Goal: Task Accomplishment & Management: Use online tool/utility

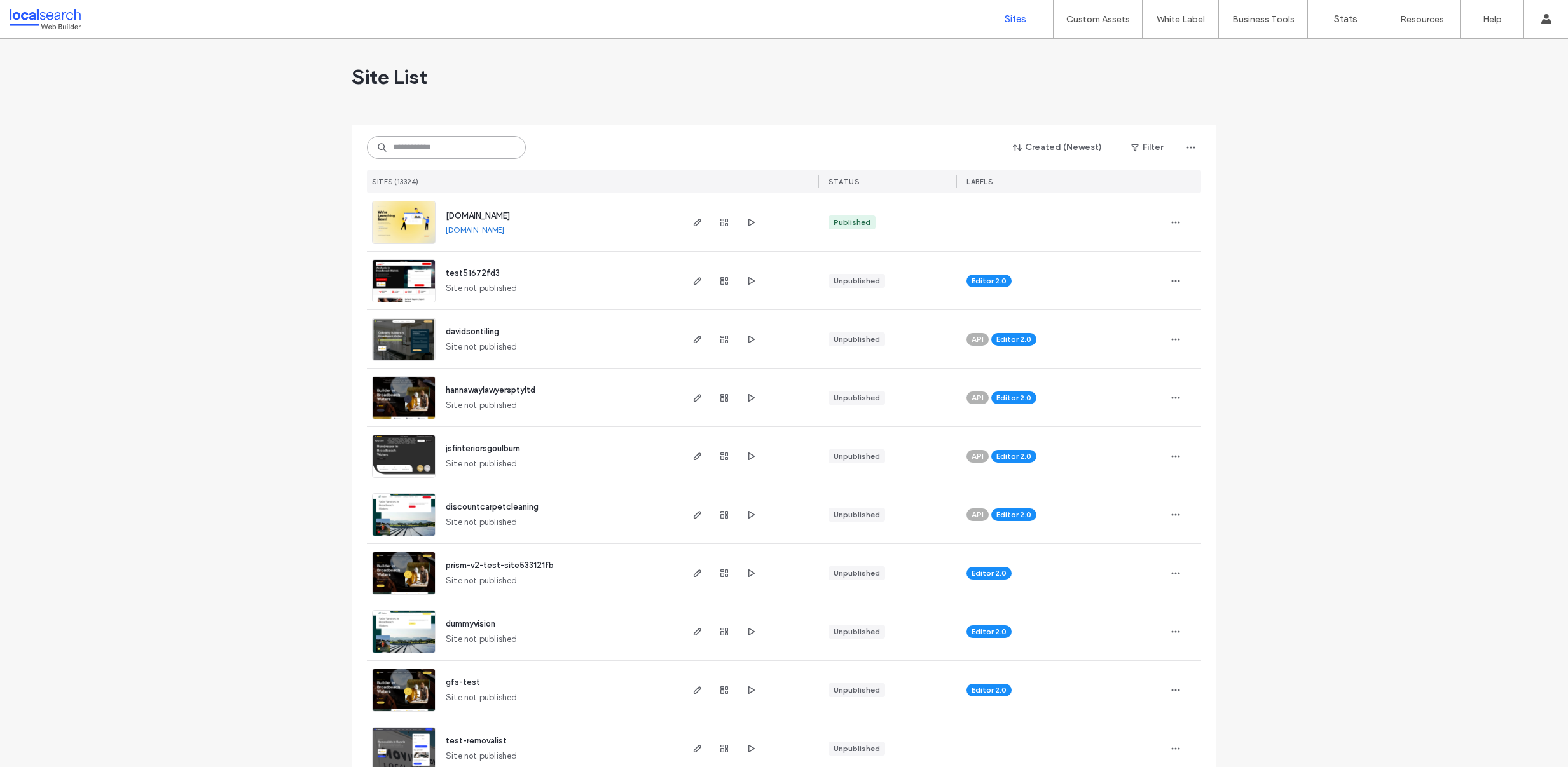
click at [437, 149] on input at bounding box center [446, 147] width 159 height 23
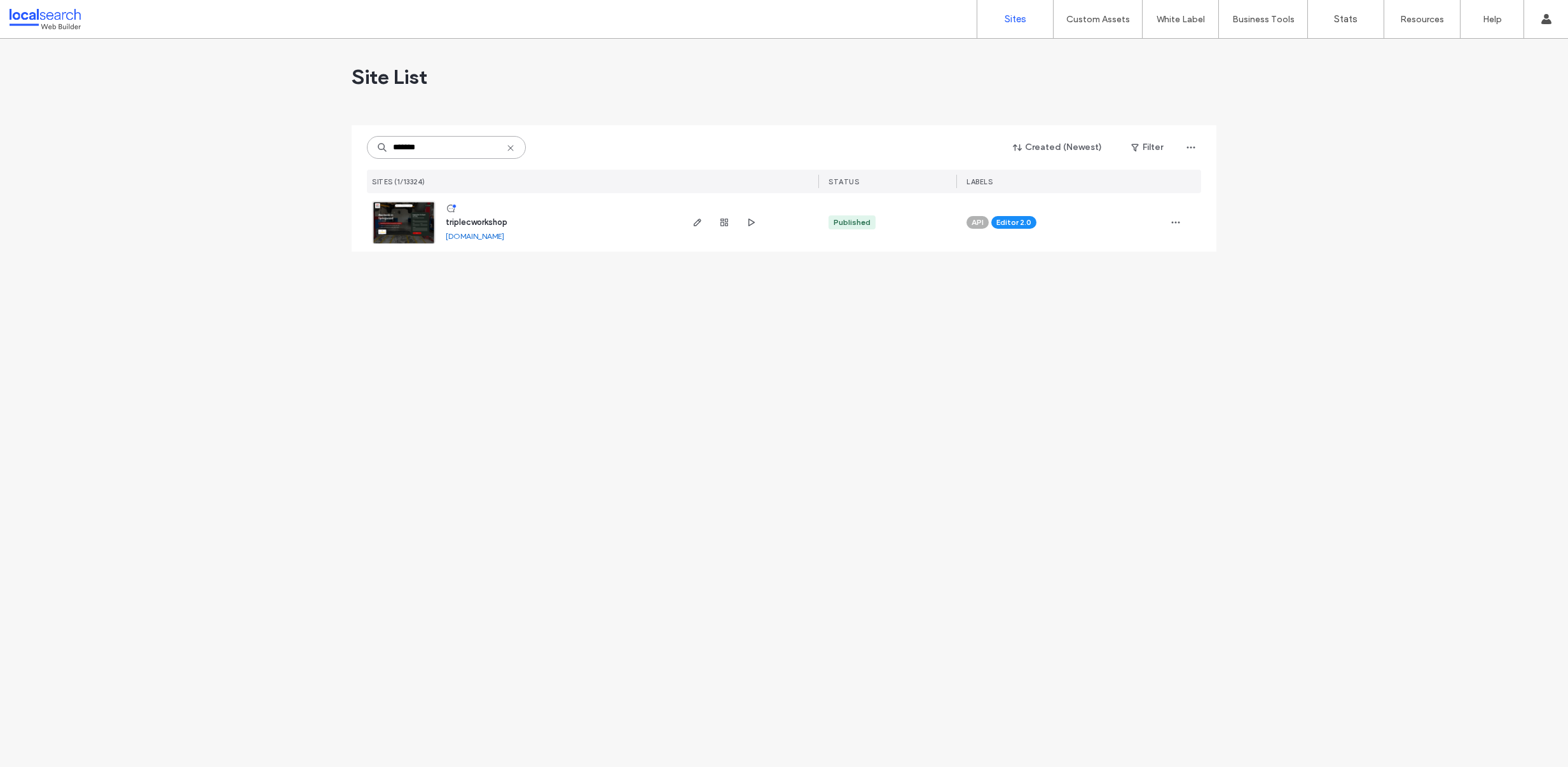
type input "*******"
click at [404, 230] on img at bounding box center [404, 244] width 63 height 86
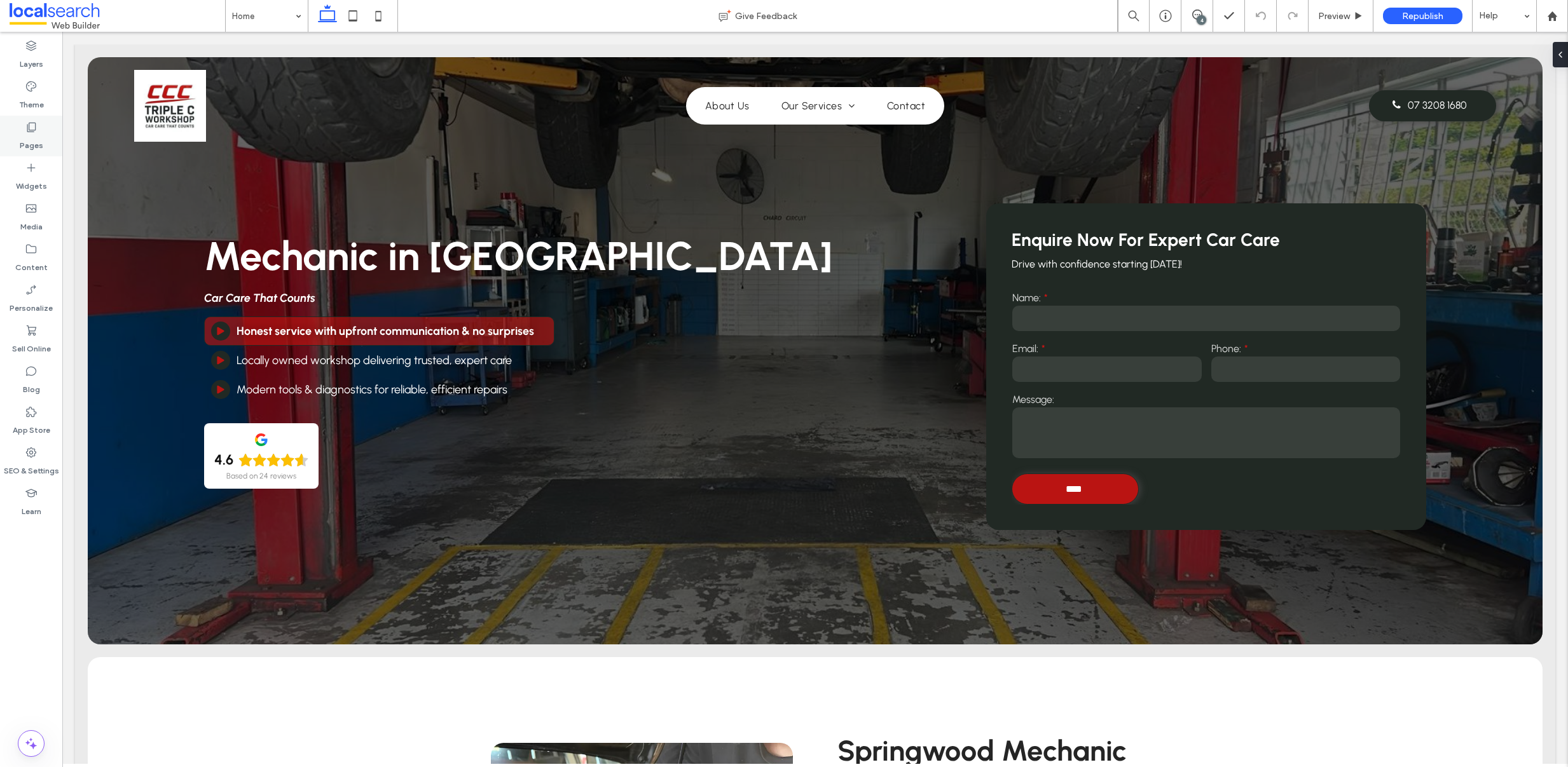
click at [23, 137] on label "Pages" at bounding box center [32, 142] width 24 height 18
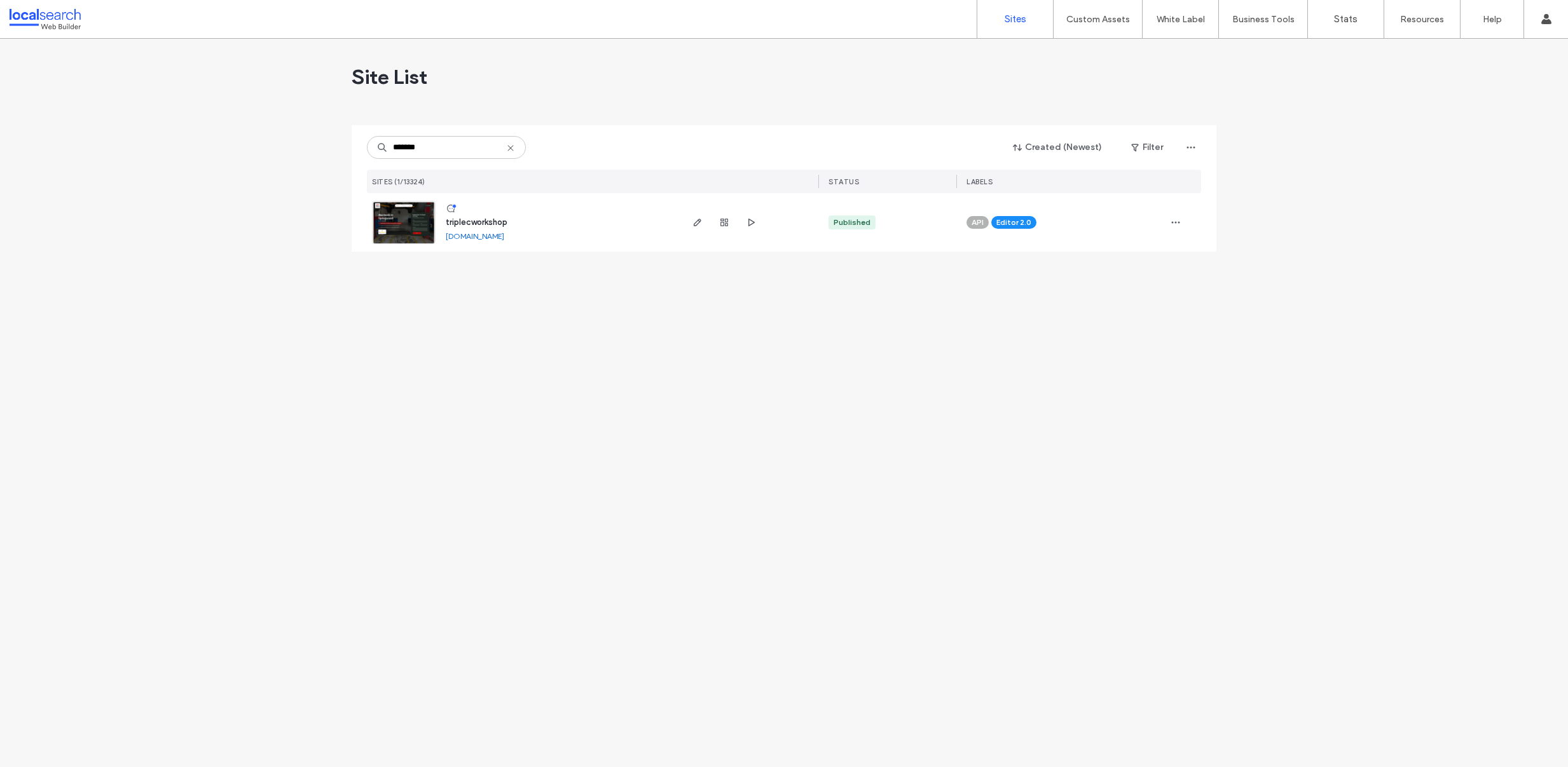
type input "*******"
click at [425, 225] on img at bounding box center [404, 244] width 63 height 86
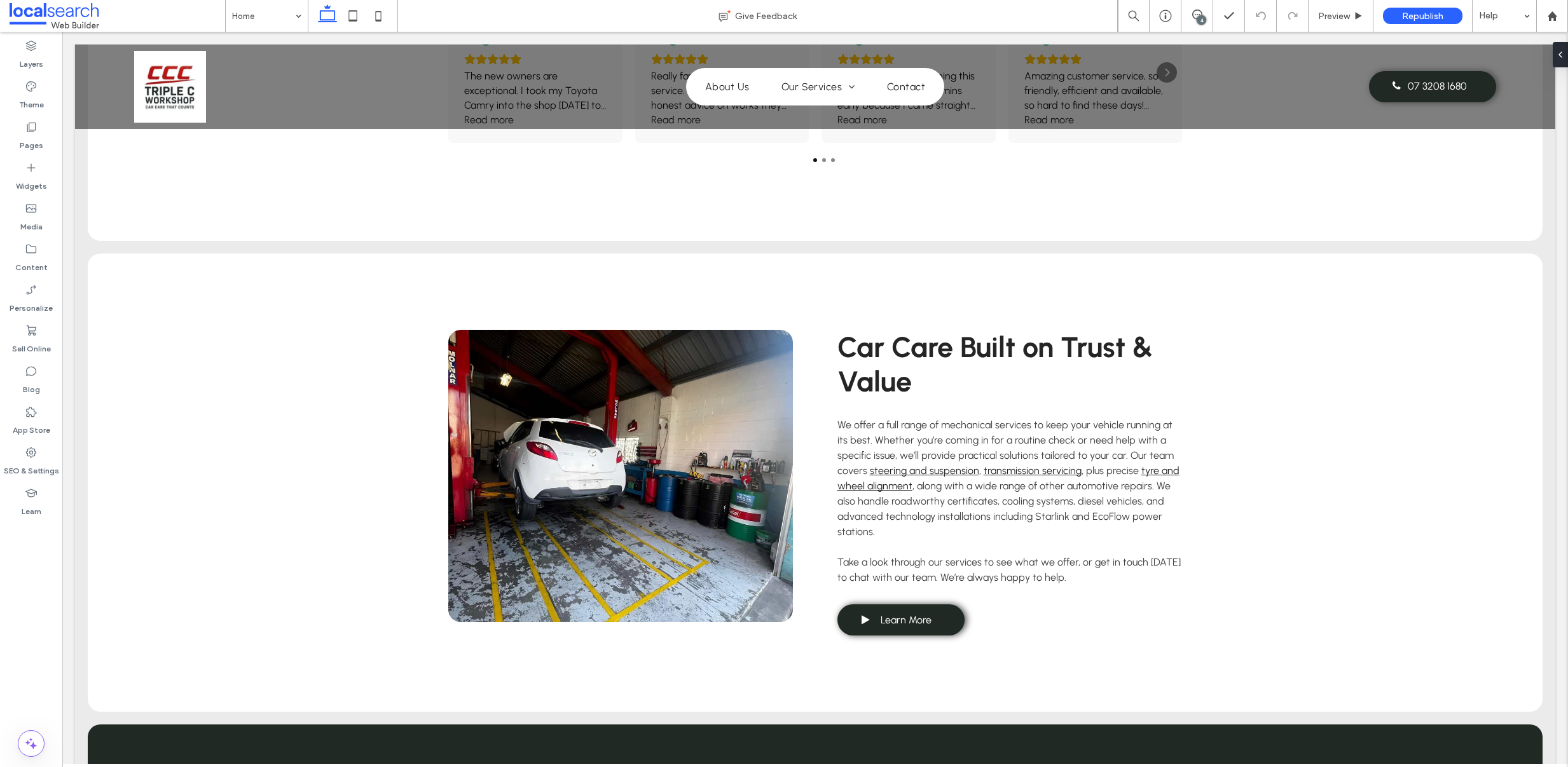
scroll to position [2425, 0]
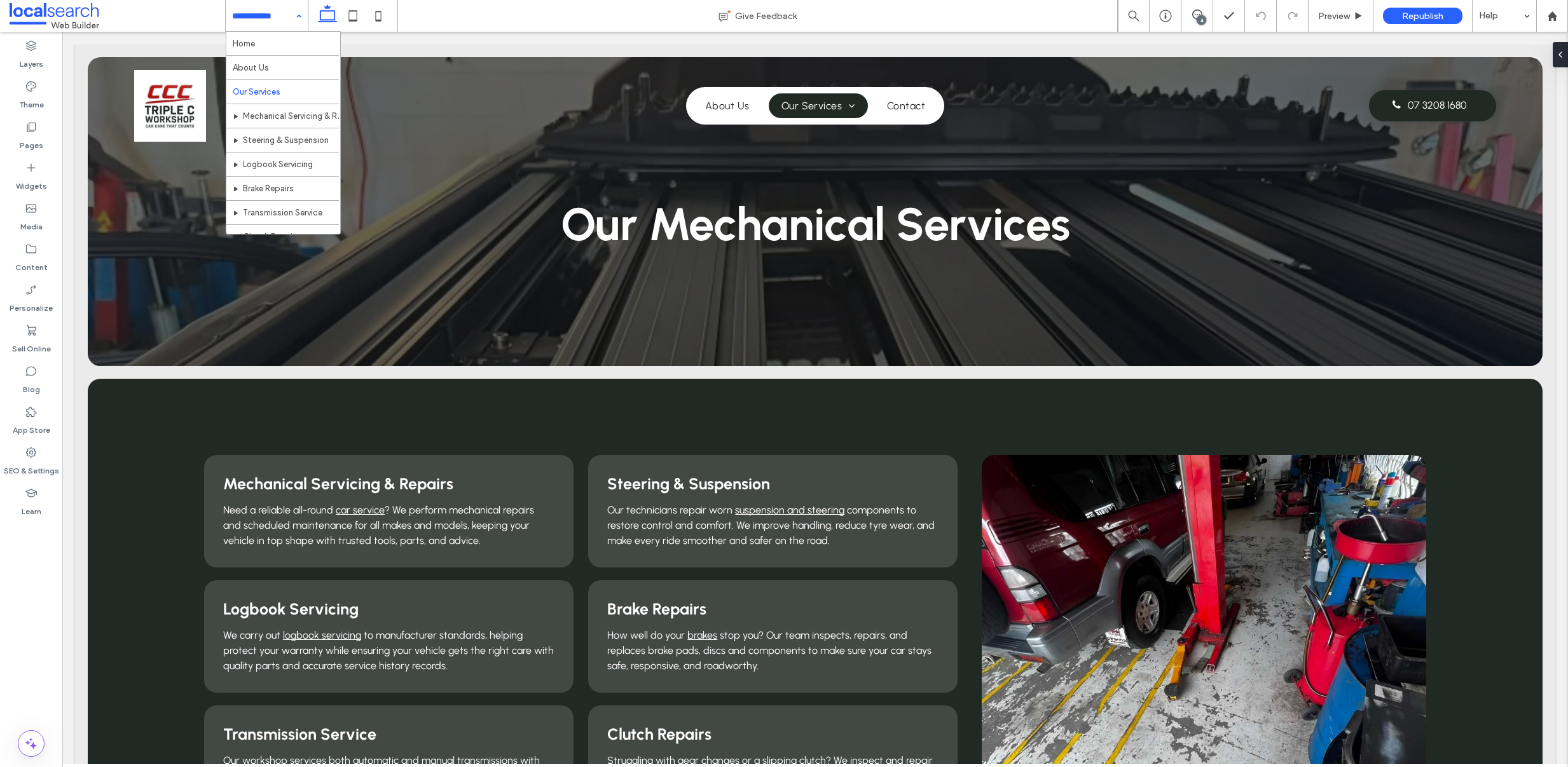
click at [261, 24] on input at bounding box center [263, 15] width 63 height 32
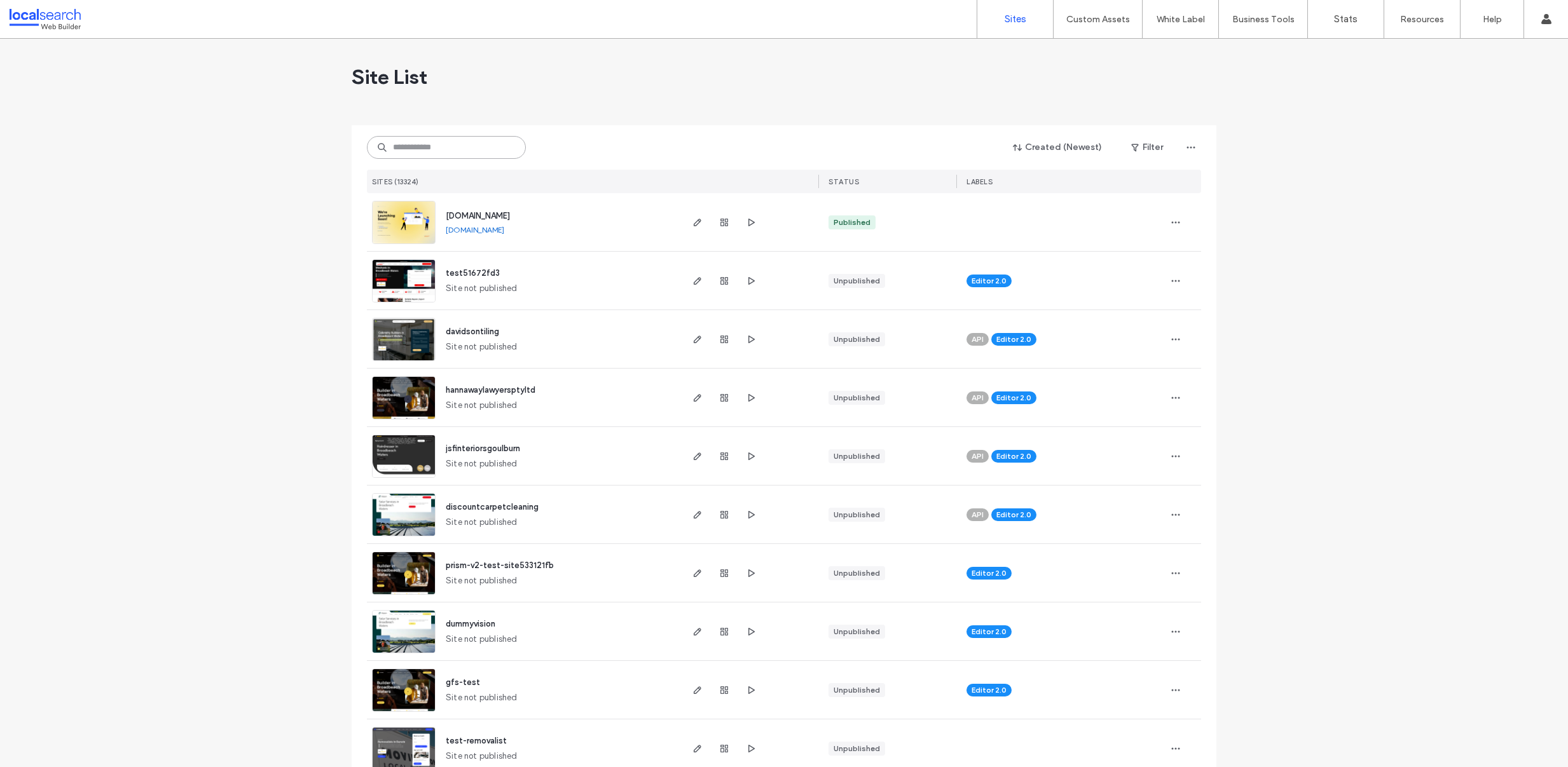
click at [425, 141] on input at bounding box center [446, 147] width 159 height 23
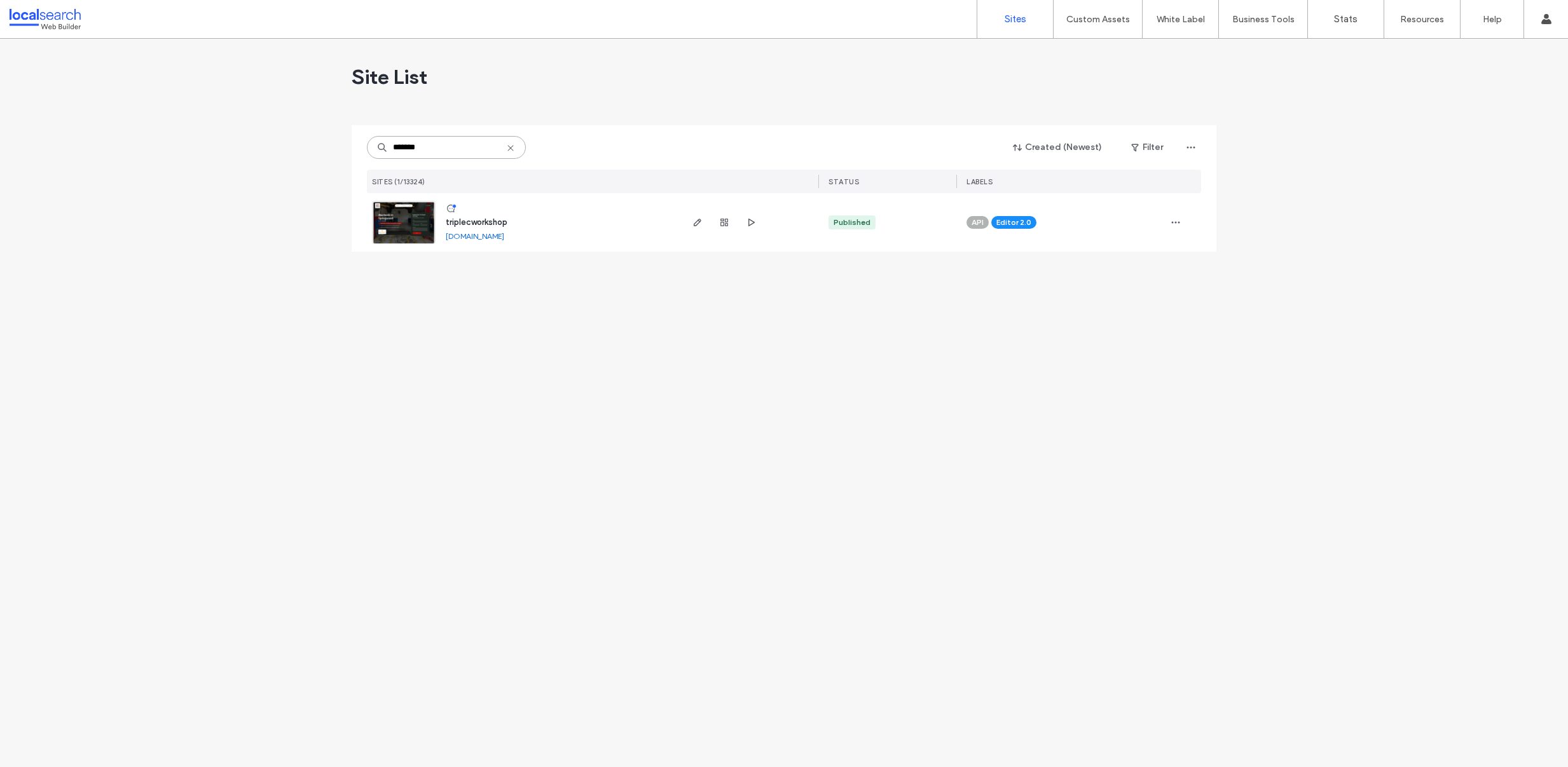
type input "*******"
click at [412, 211] on img at bounding box center [404, 244] width 63 height 86
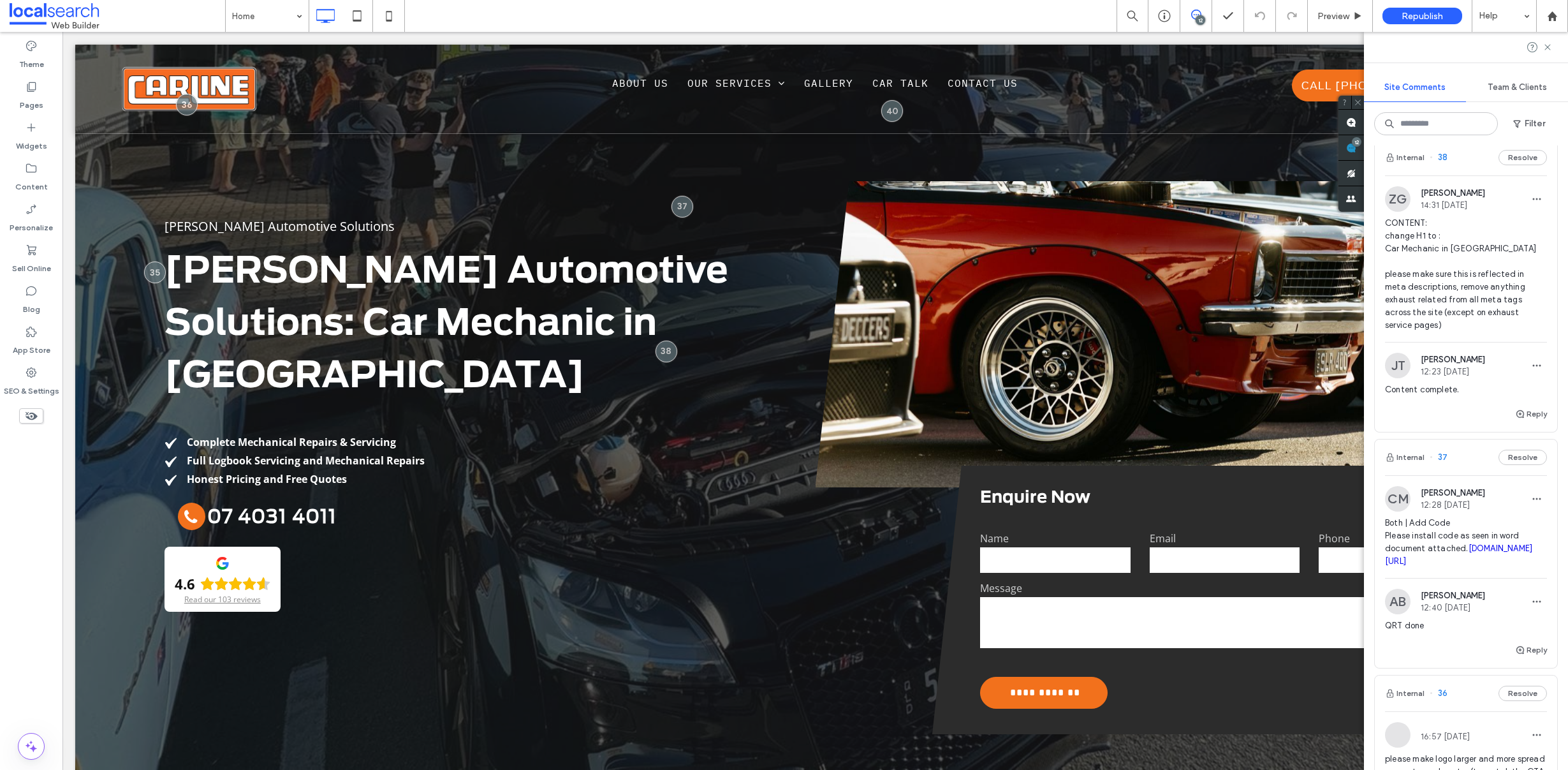
scroll to position [1930, 0]
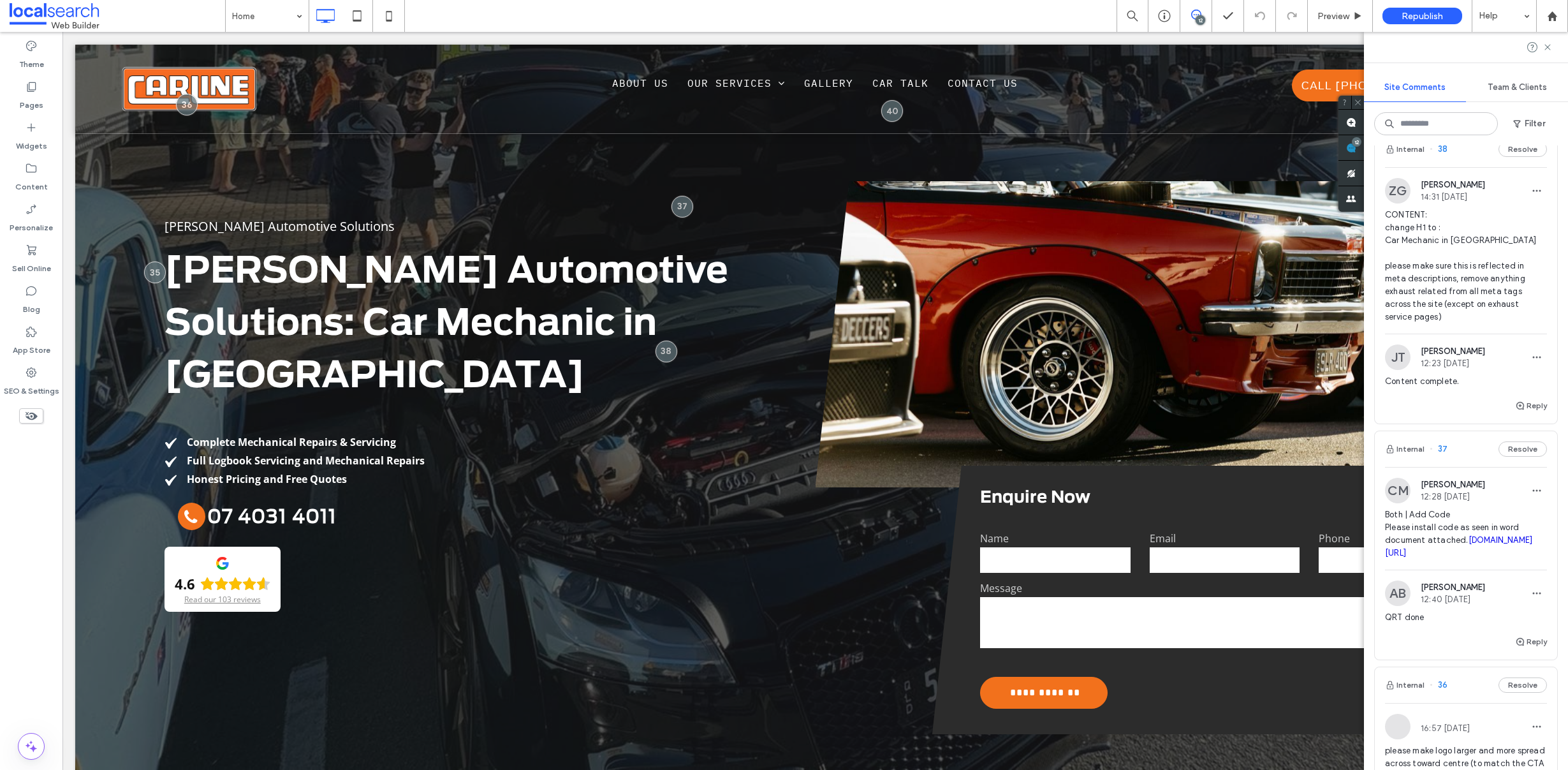
click at [1411, 324] on span "CONTENT: change H1 to : Car Mechanic in [GEOGRAPHIC_DATA] please make sure this…" at bounding box center [1465, 265] width 162 height 115
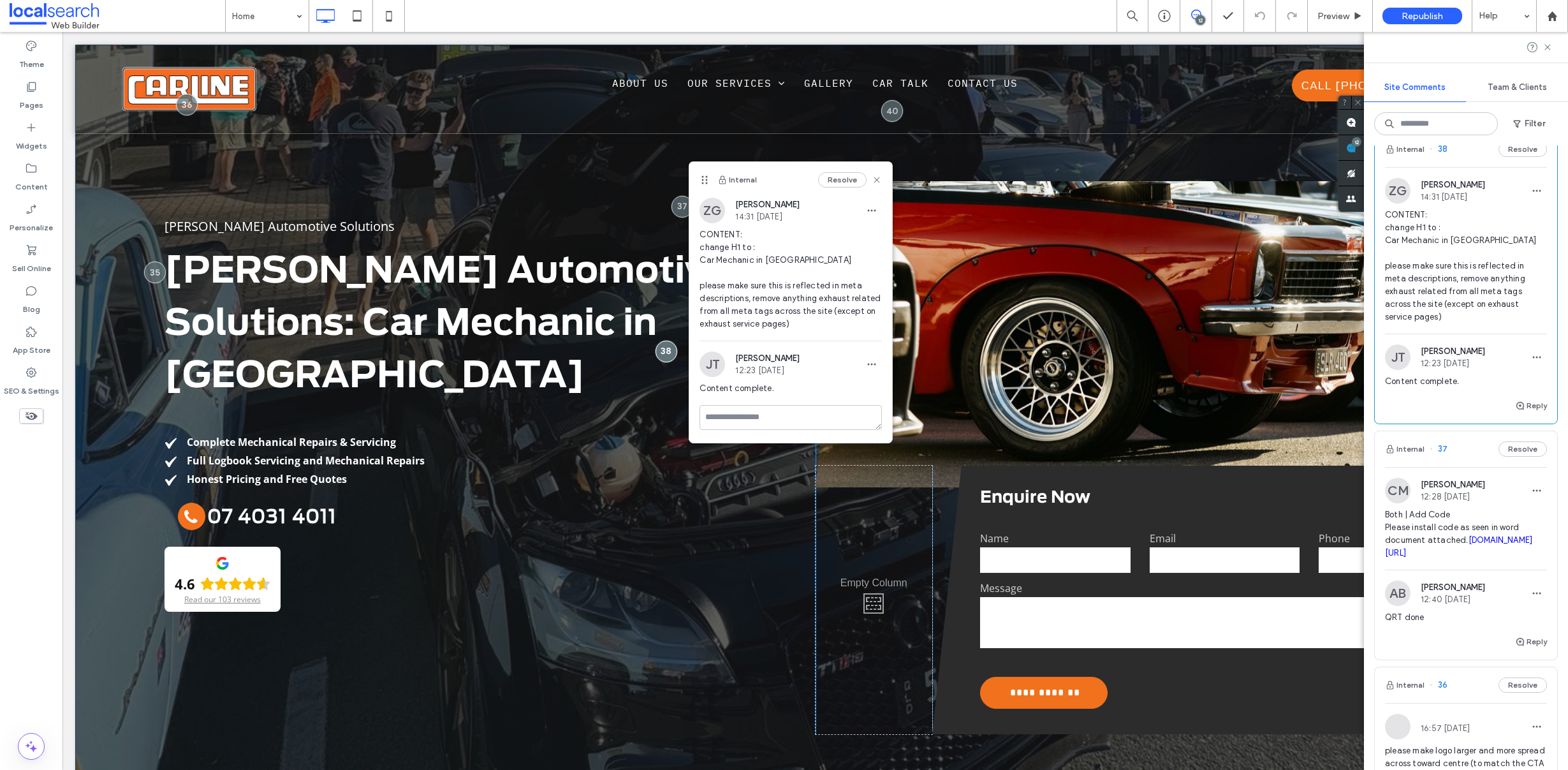
click at [465, 171] on div "**********" at bounding box center [815, 469] width 1480 height 849
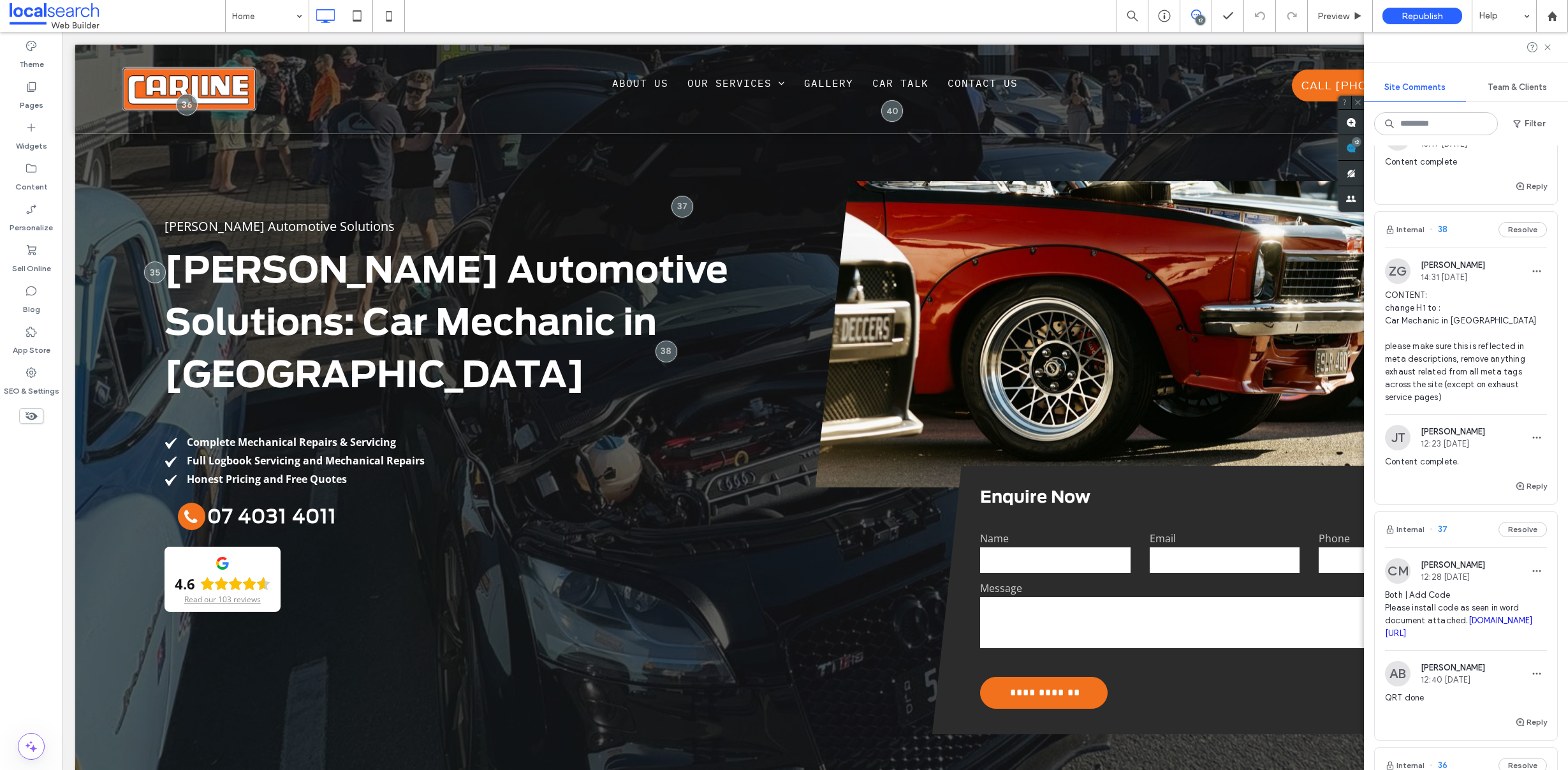
scroll to position [1793, 0]
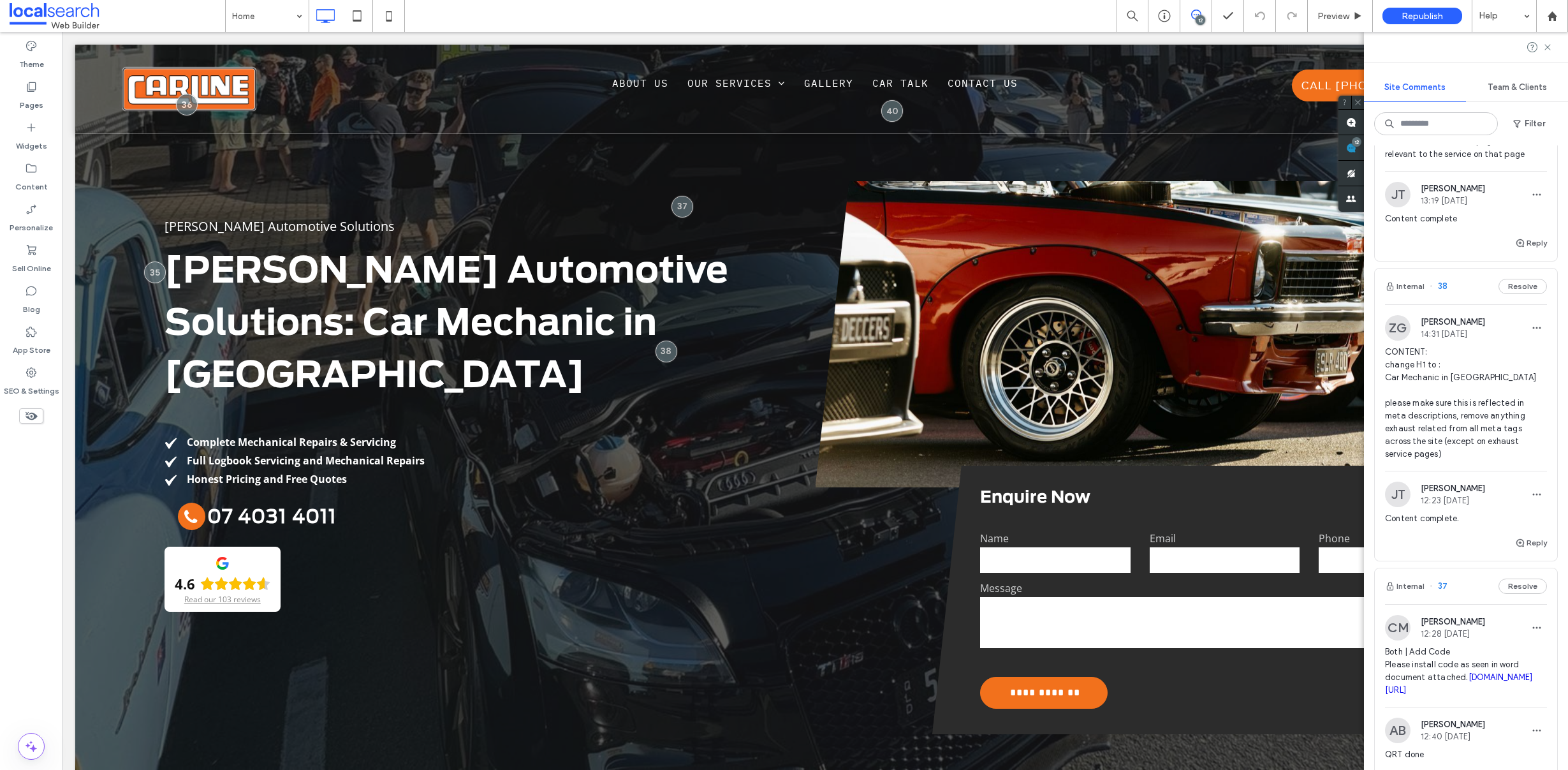
click at [1452, 236] on div "Content complete" at bounding box center [1465, 223] width 162 height 23
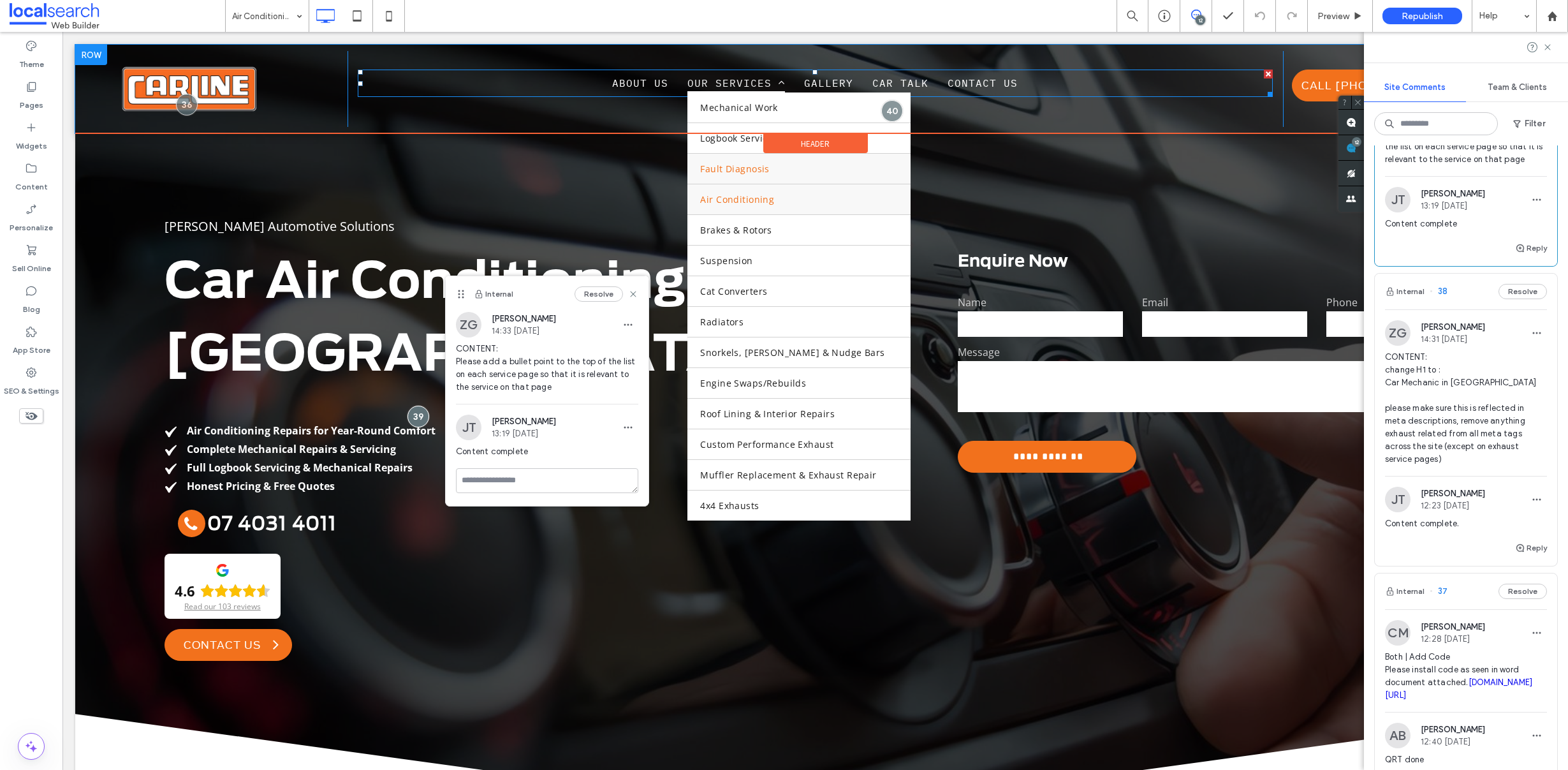
click at [713, 175] on link "Fault Diagnosis" at bounding box center [798, 168] width 222 height 30
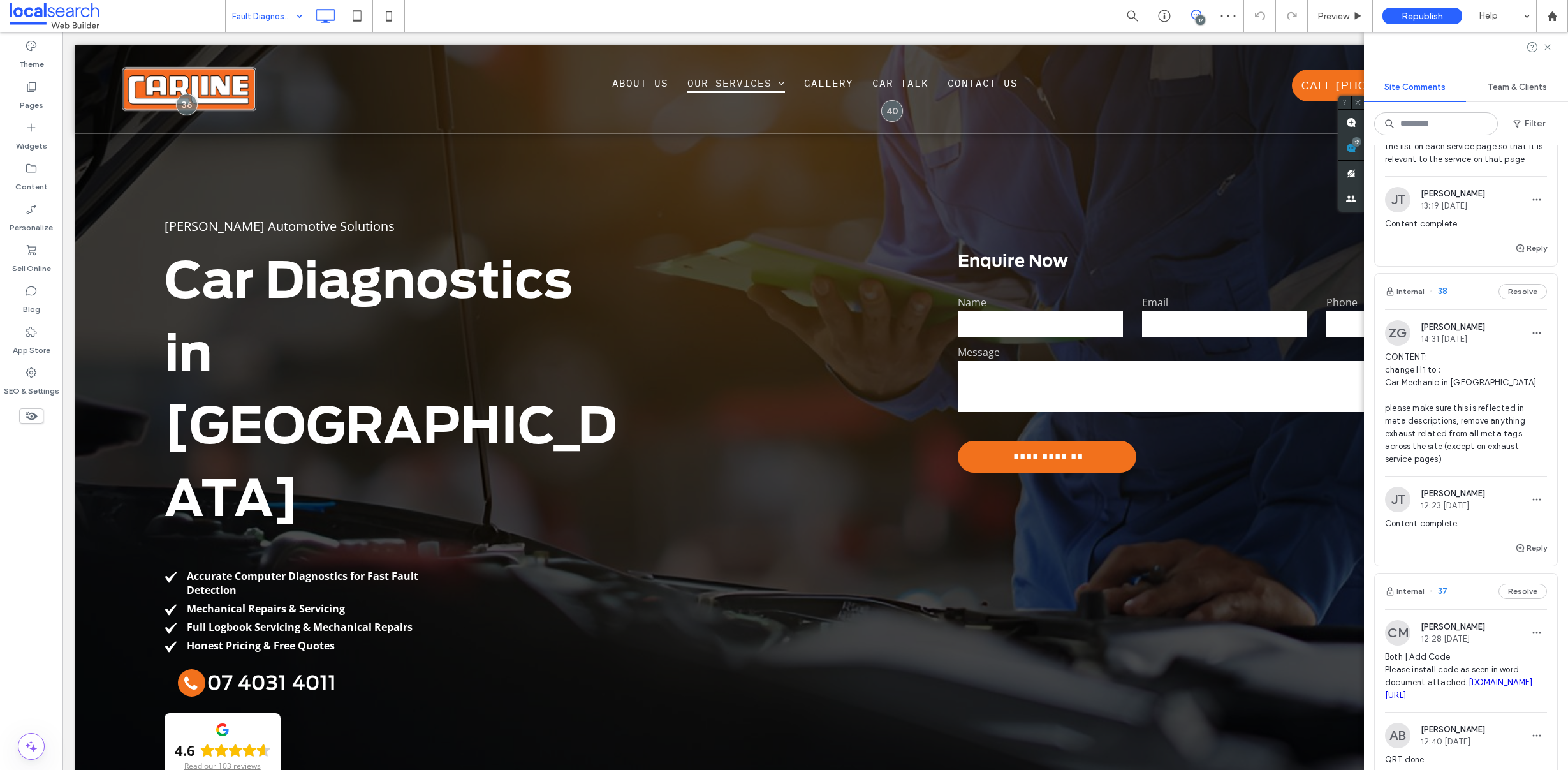
click at [267, 13] on input at bounding box center [264, 16] width 64 height 32
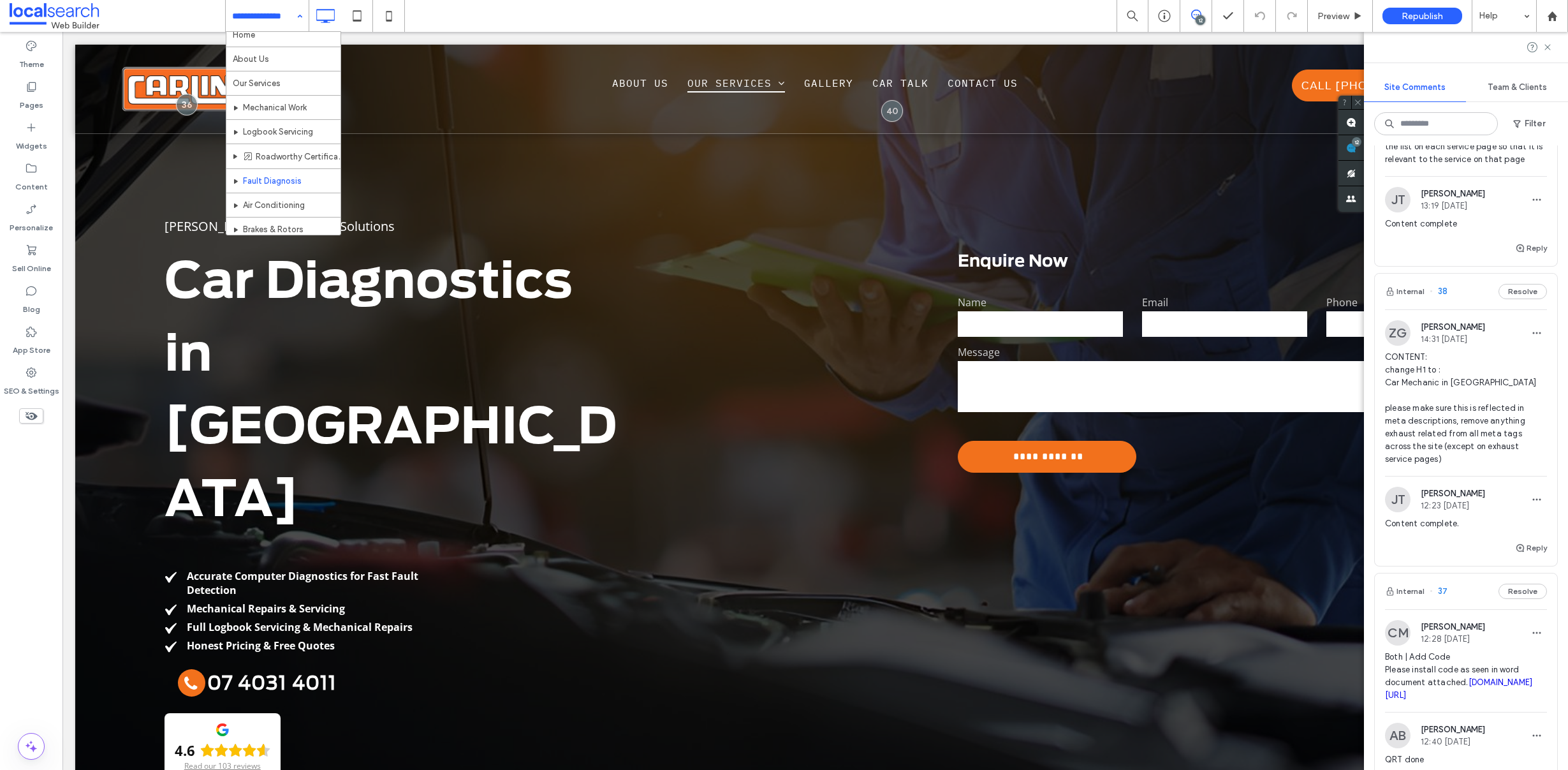
scroll to position [22, 0]
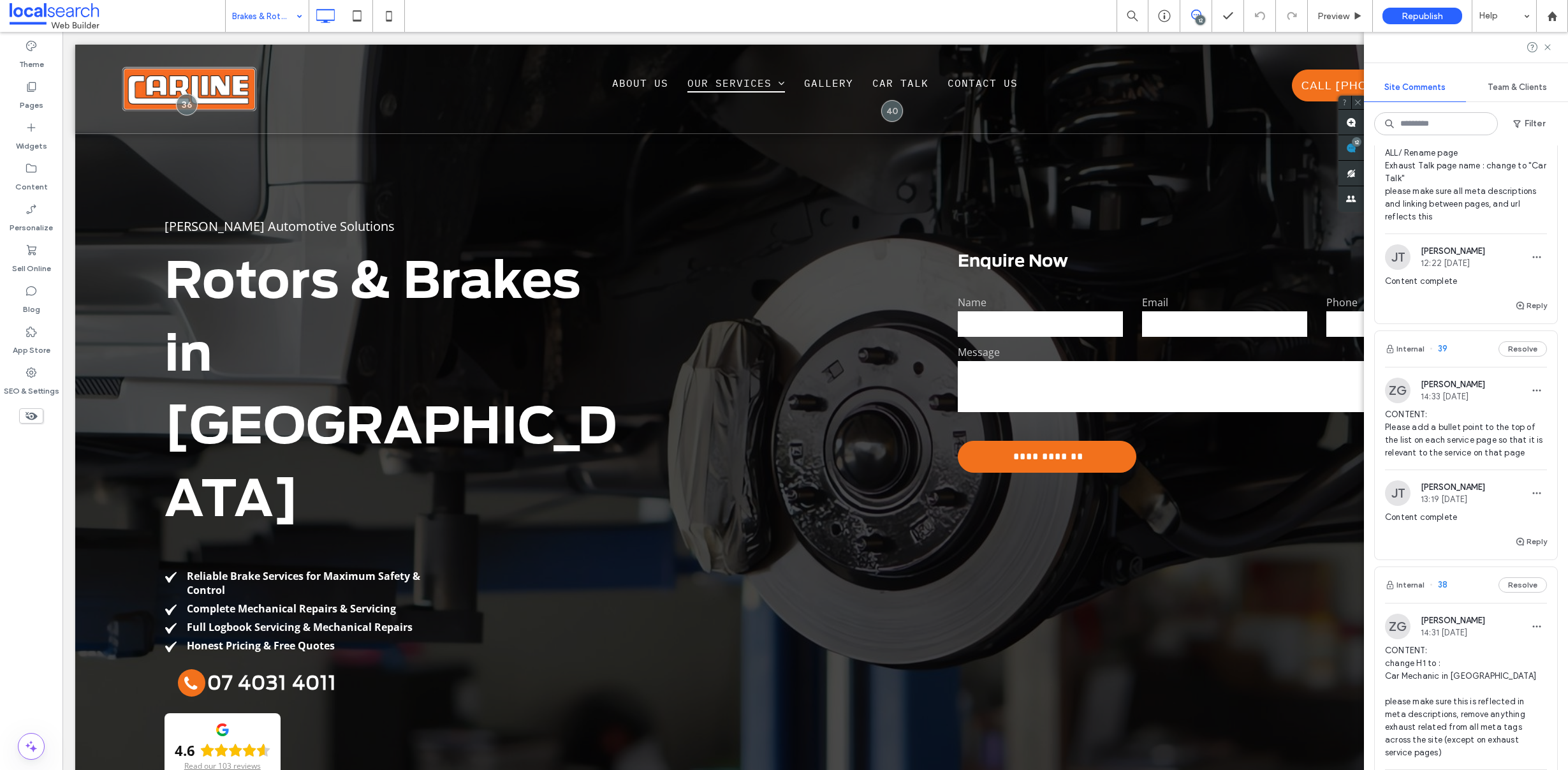
scroll to position [1462, 0]
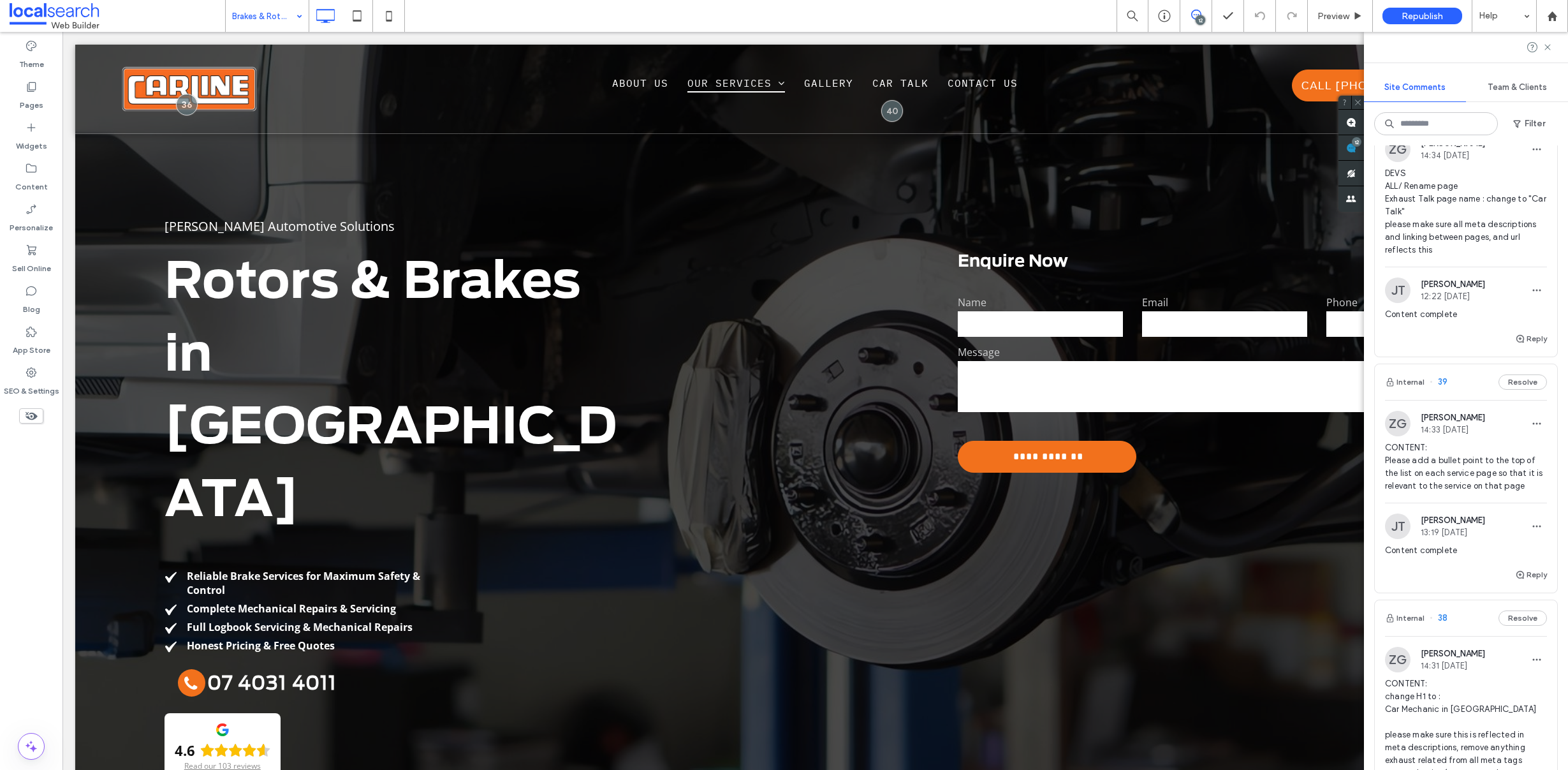
click at [1442, 248] on span "DEVS ALL/ Rename page Exhaust Talk page name : change to "Car Talk" please make…" at bounding box center [1465, 211] width 162 height 89
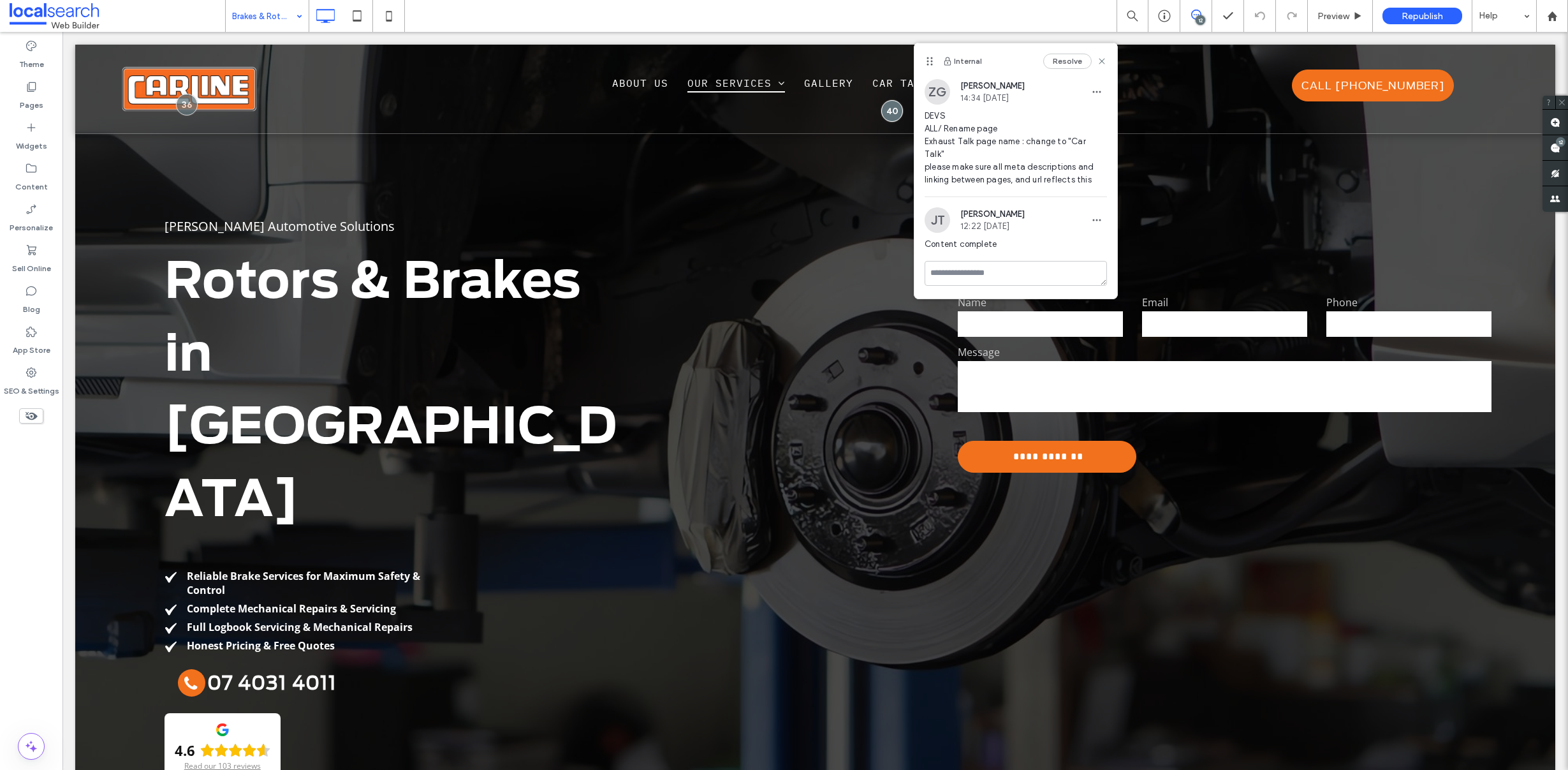
scroll to position [0, 0]
click at [1101, 59] on icon at bounding box center [1102, 61] width 10 height 10
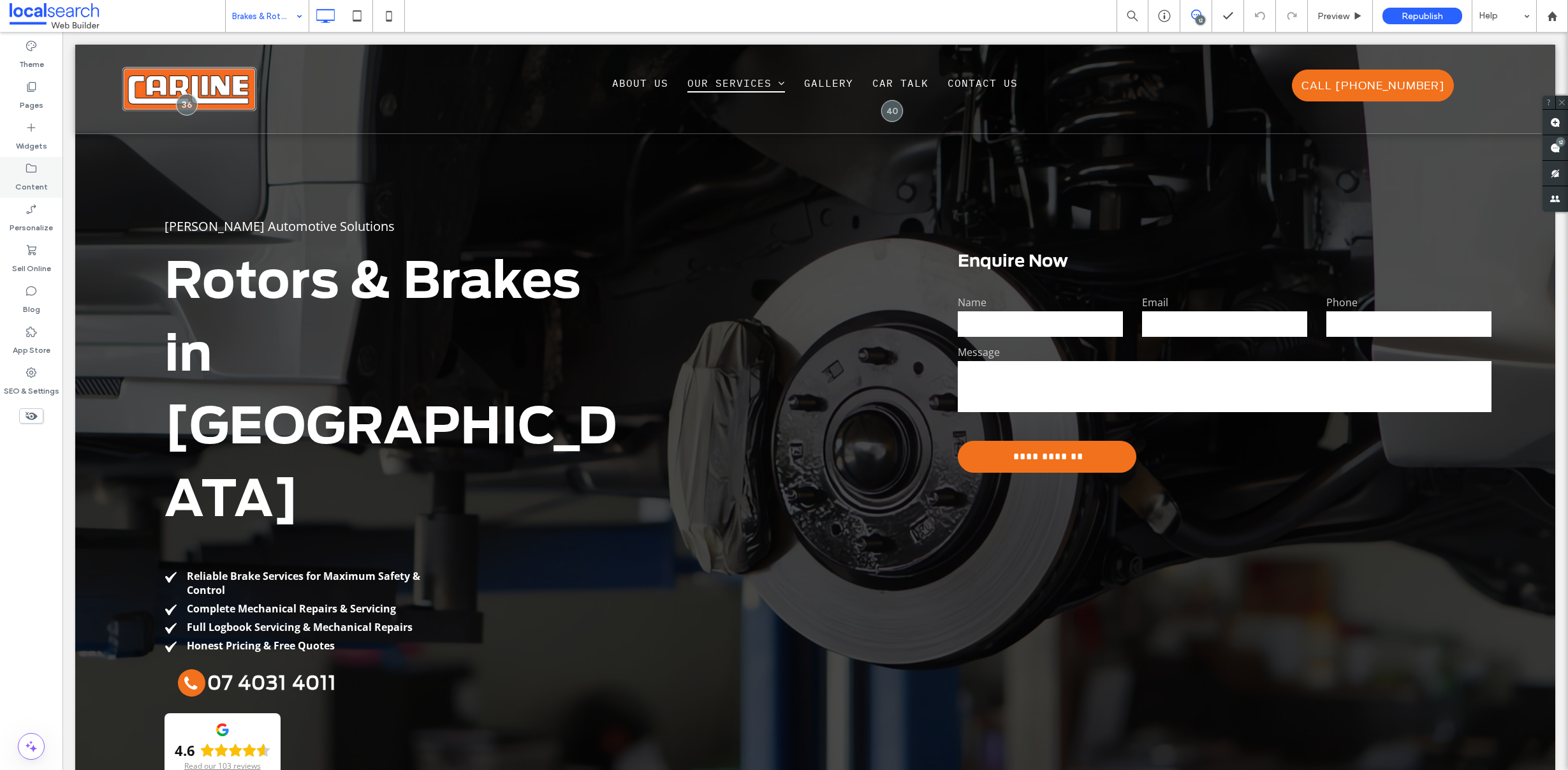
click at [22, 175] on label "Content" at bounding box center [32, 184] width 32 height 18
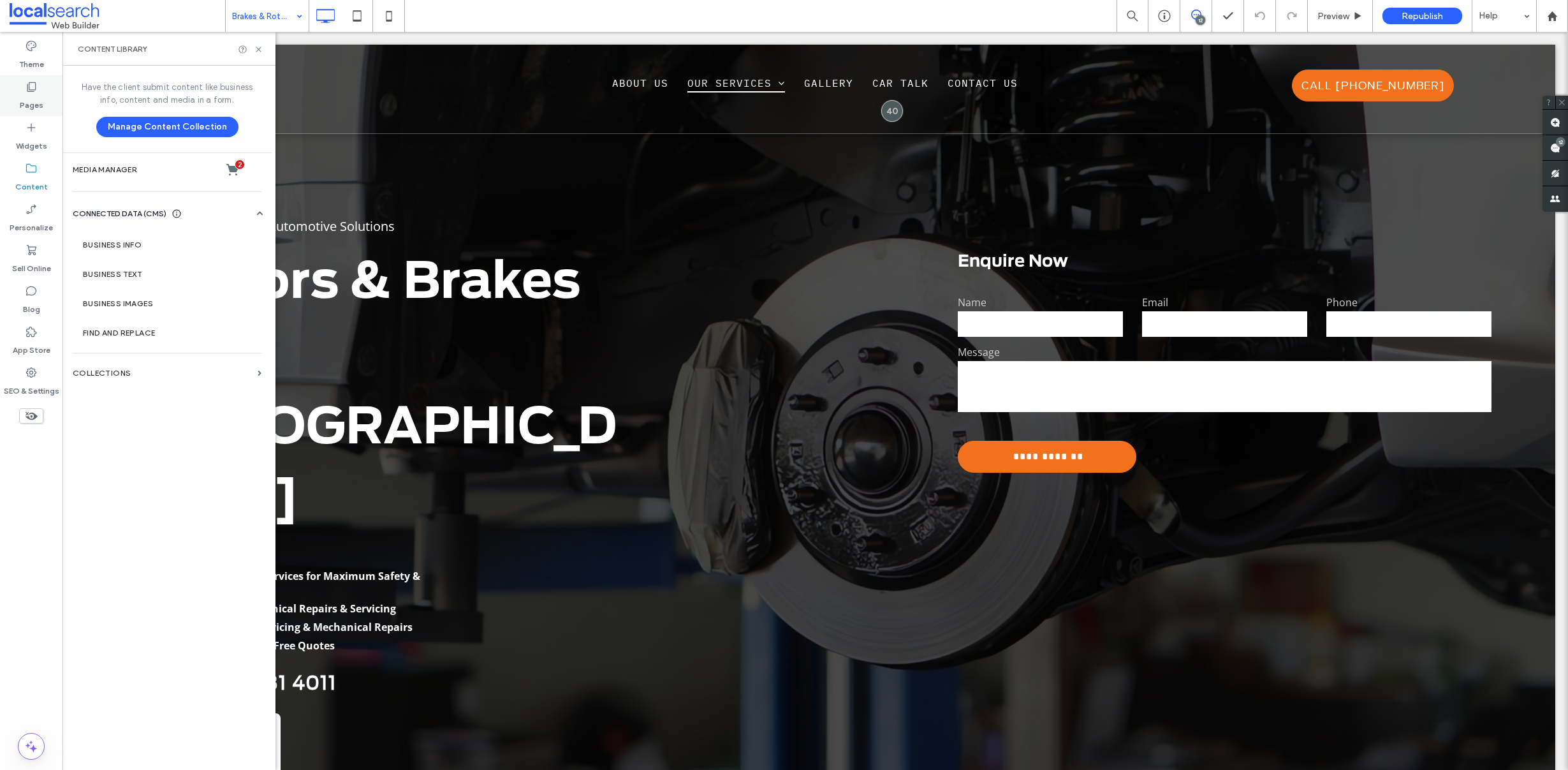
click at [36, 100] on label "Pages" at bounding box center [32, 102] width 24 height 18
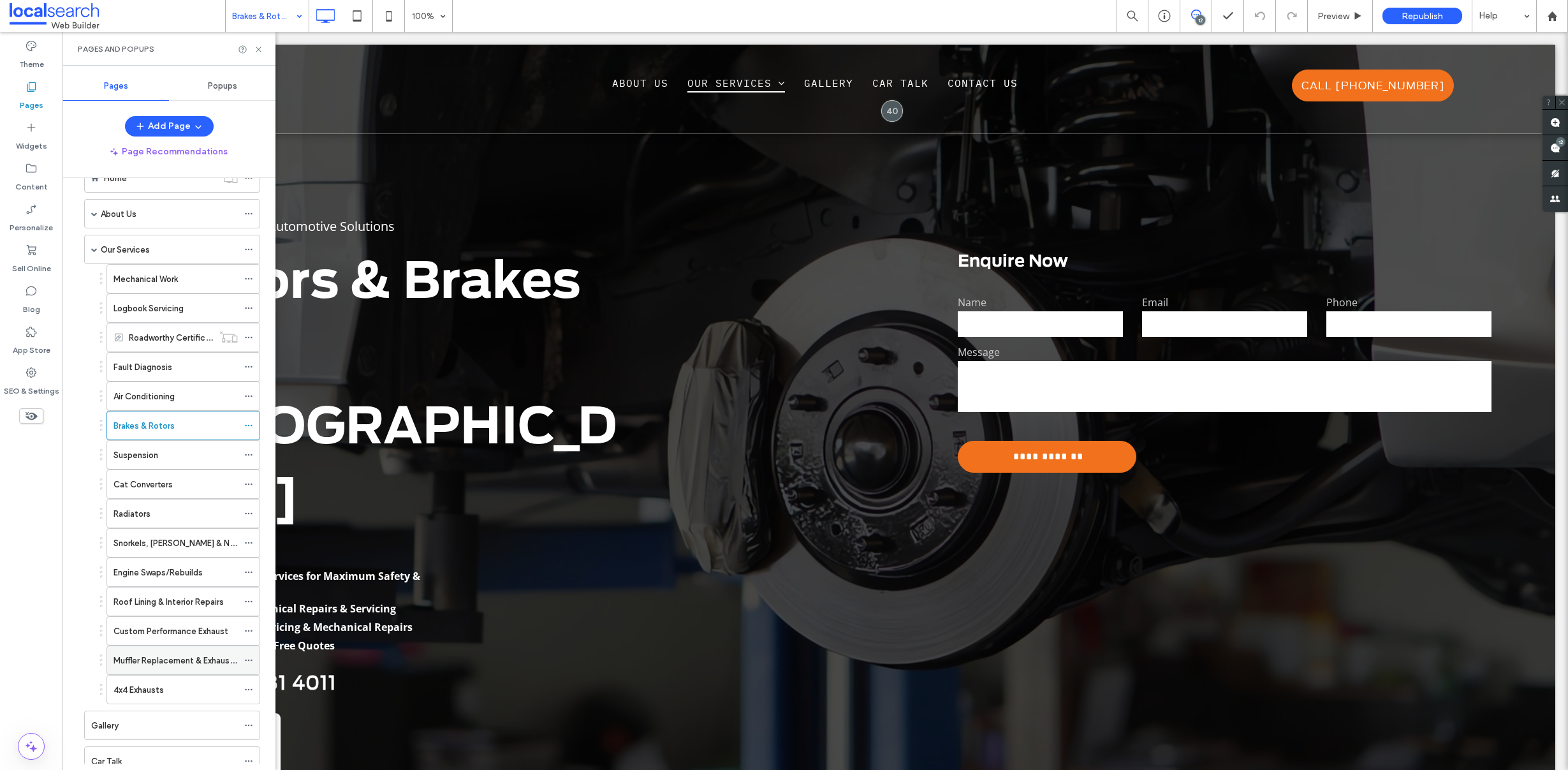
scroll to position [116, 0]
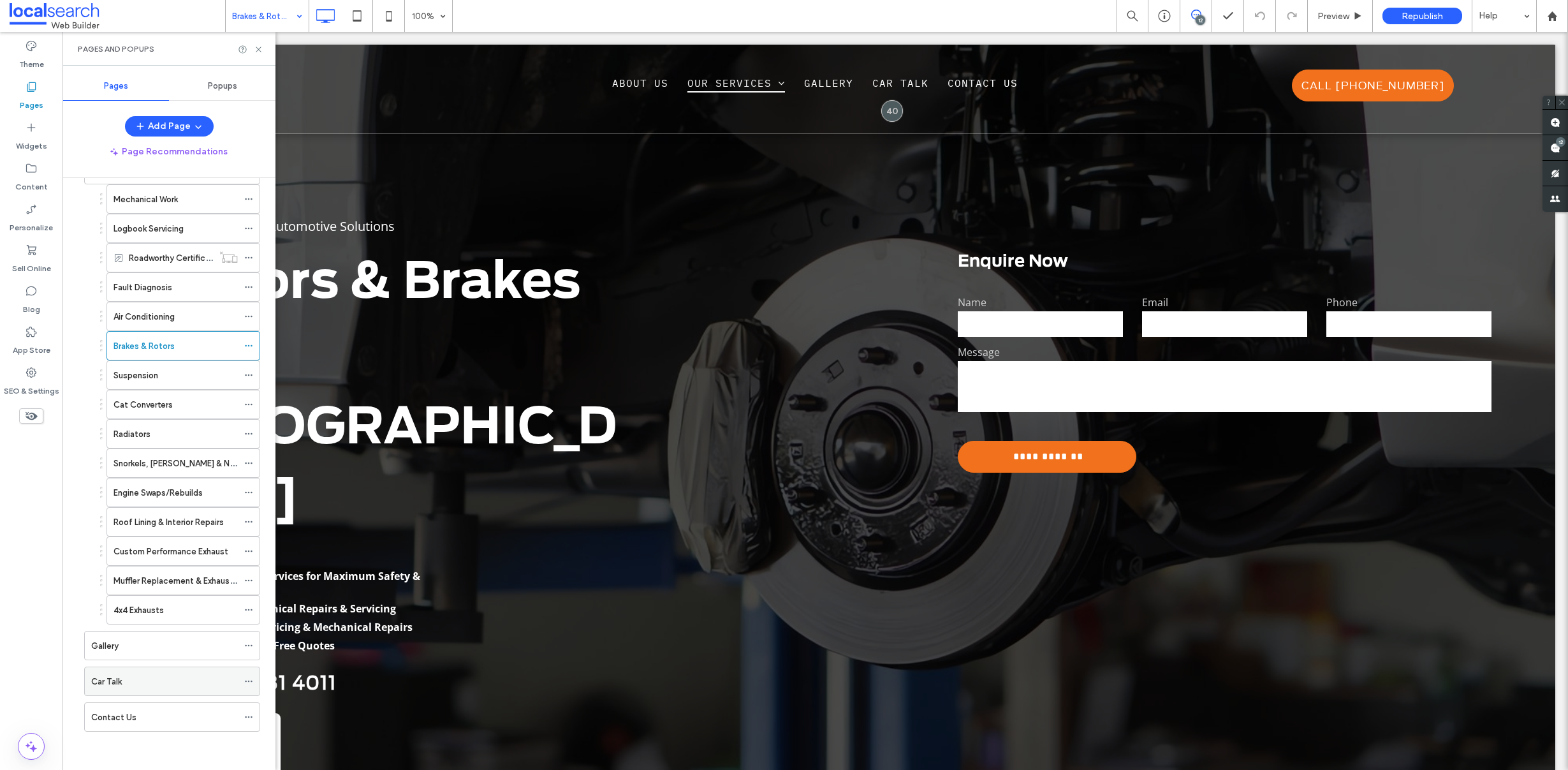
click at [254, 681] on div at bounding box center [252, 681] width 16 height 19
click at [252, 680] on icon at bounding box center [249, 681] width 9 height 9
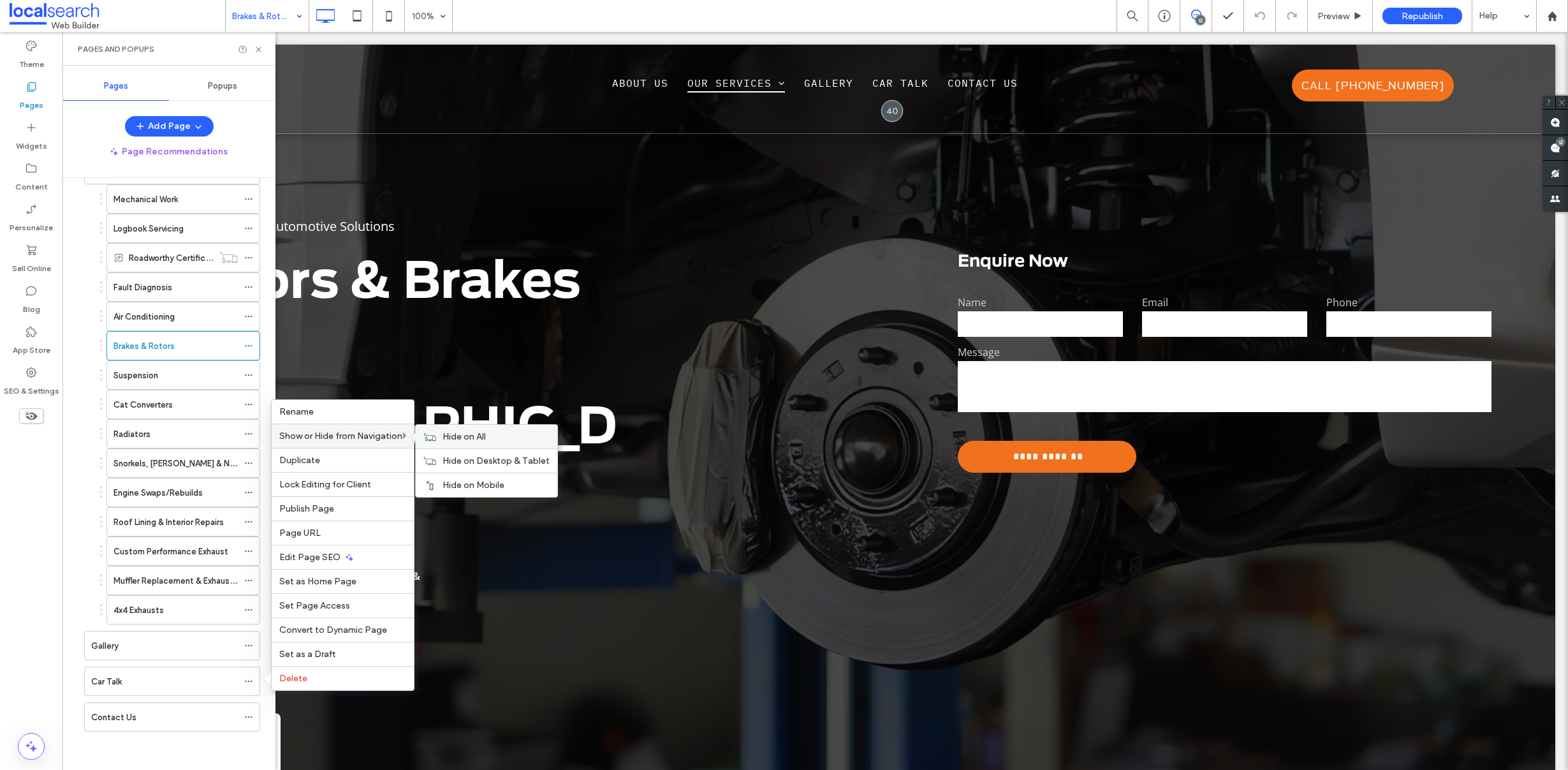
click at [453, 432] on span "Hide on All" at bounding box center [464, 437] width 44 height 11
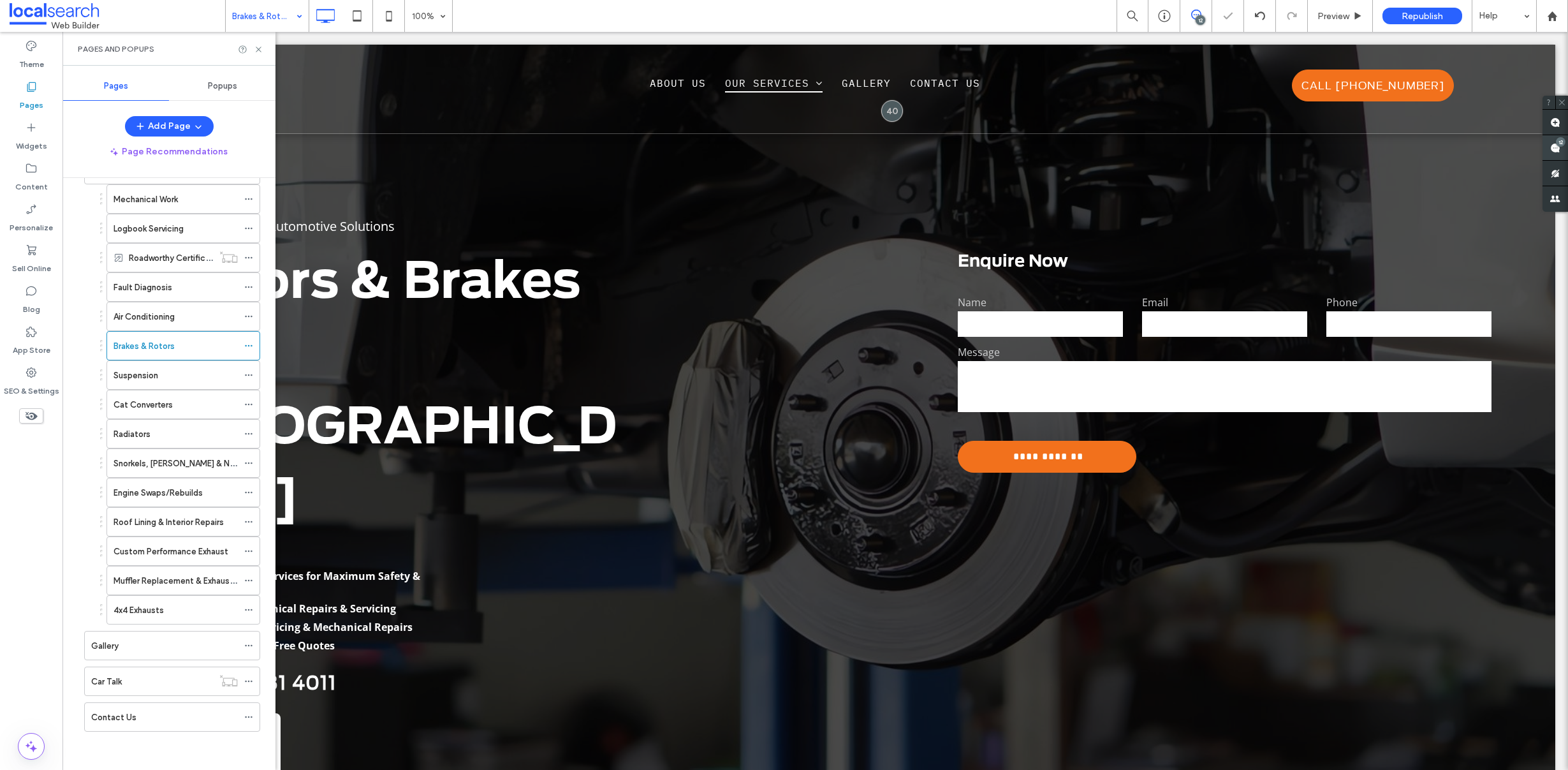
click at [1550, 140] on div "12" at bounding box center [1555, 148] width 26 height 26
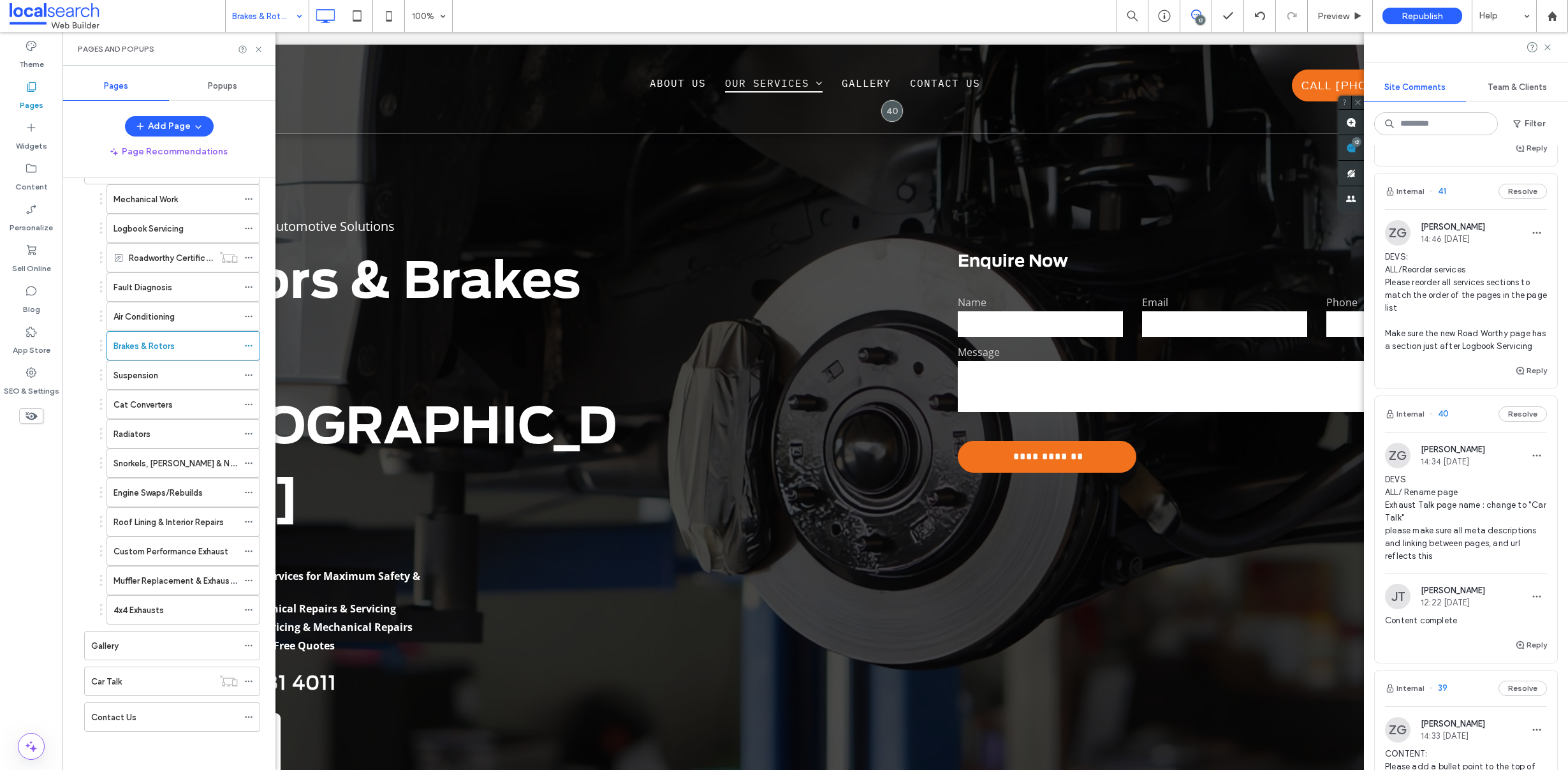
scroll to position [1139, 0]
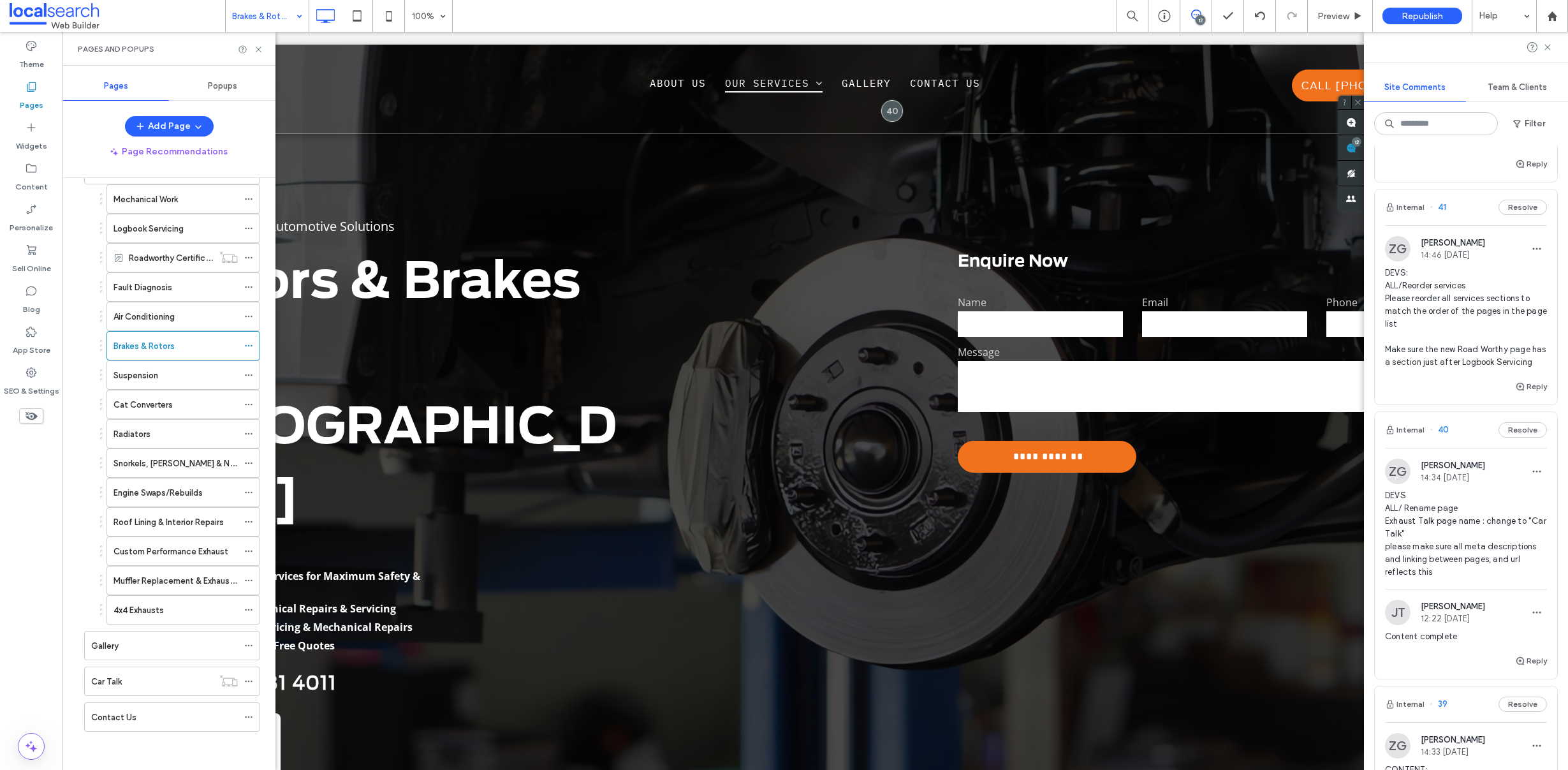
click at [1444, 330] on span "DEVS: ALL/Reorder services Please reorder all services sections to match the or…" at bounding box center [1465, 318] width 162 height 102
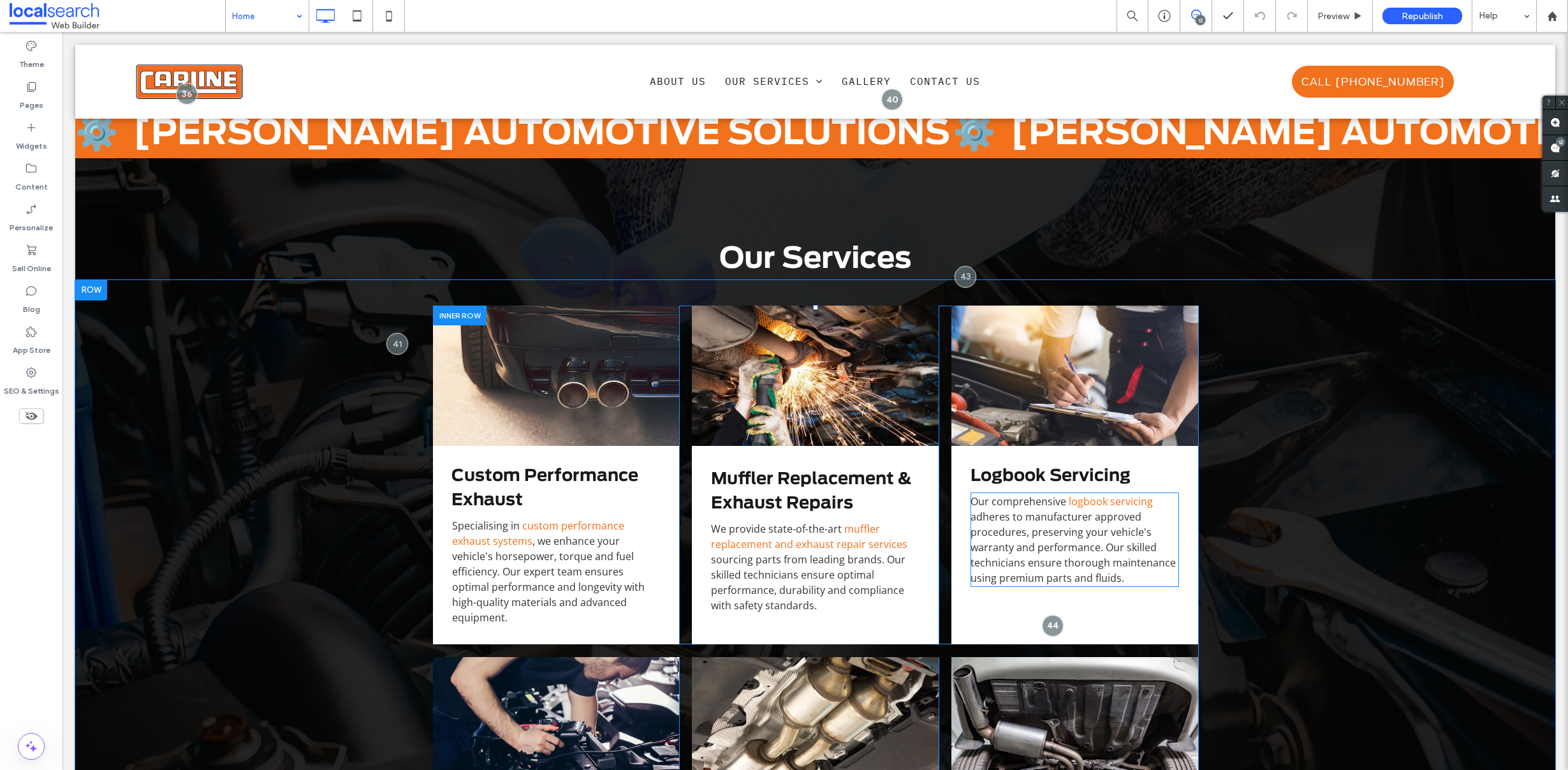
scroll to position [2643, 0]
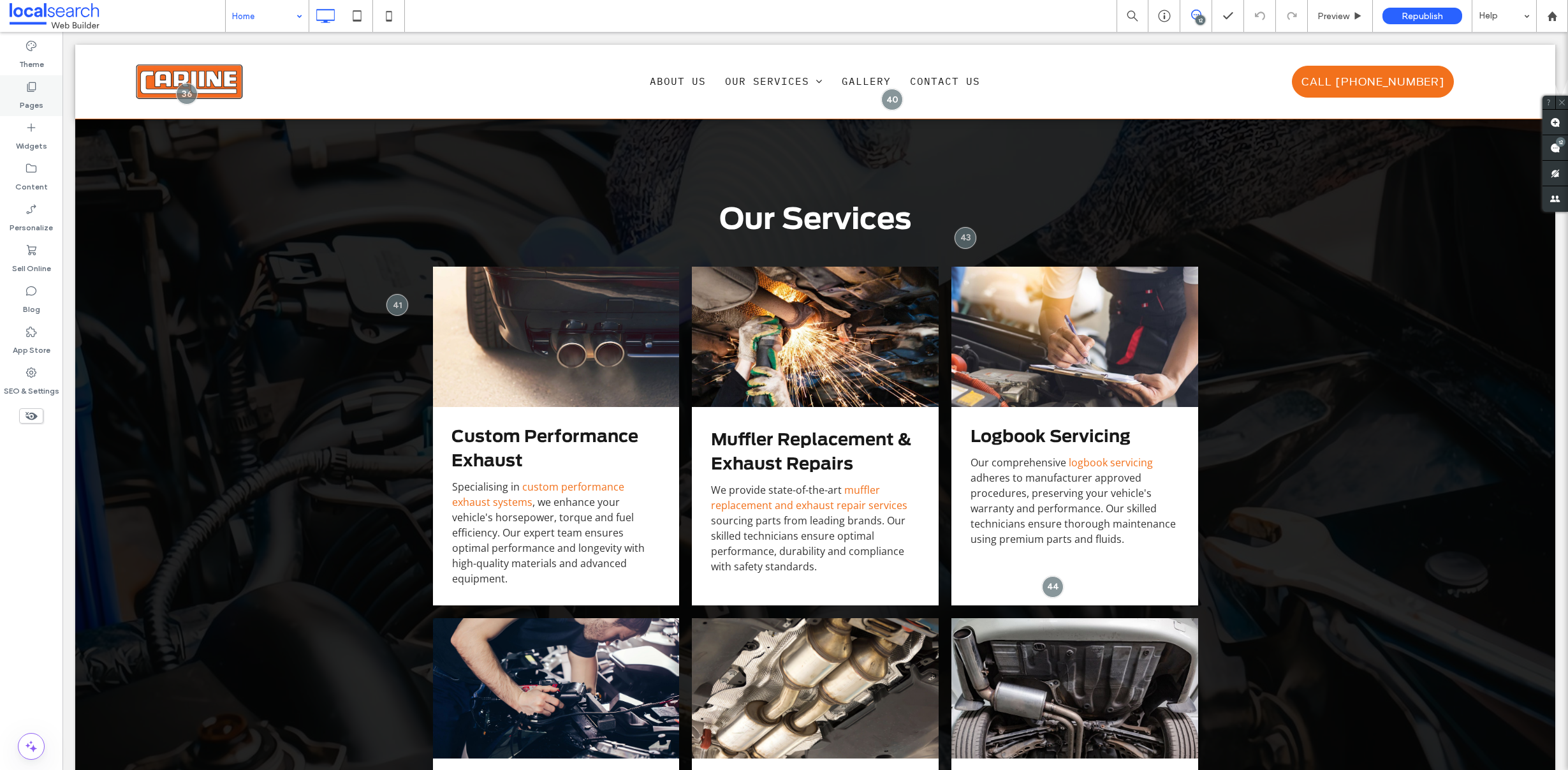
click at [34, 98] on label "Pages" at bounding box center [32, 102] width 24 height 18
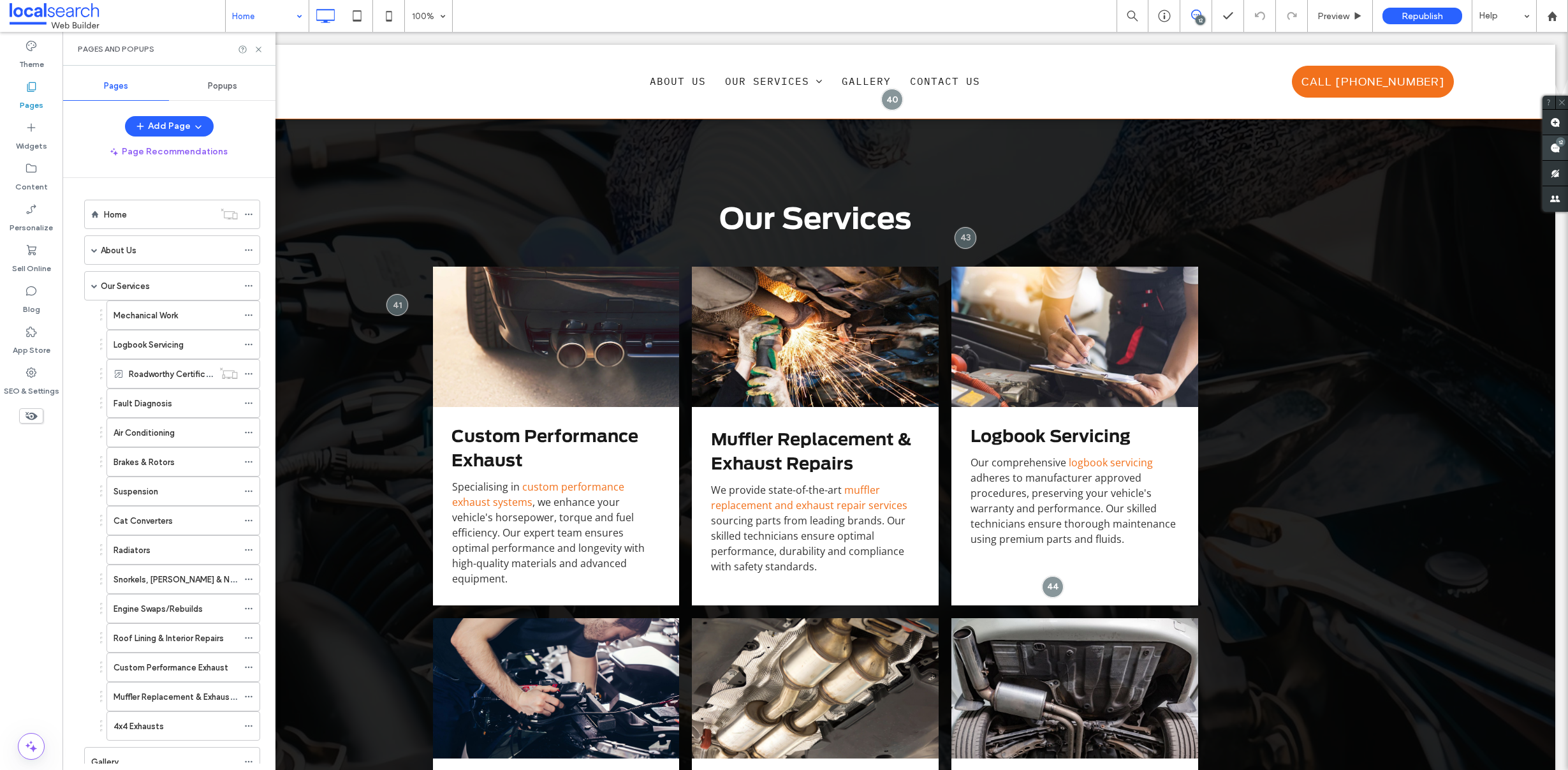
click at [1560, 147] on span at bounding box center [1555, 148] width 26 height 25
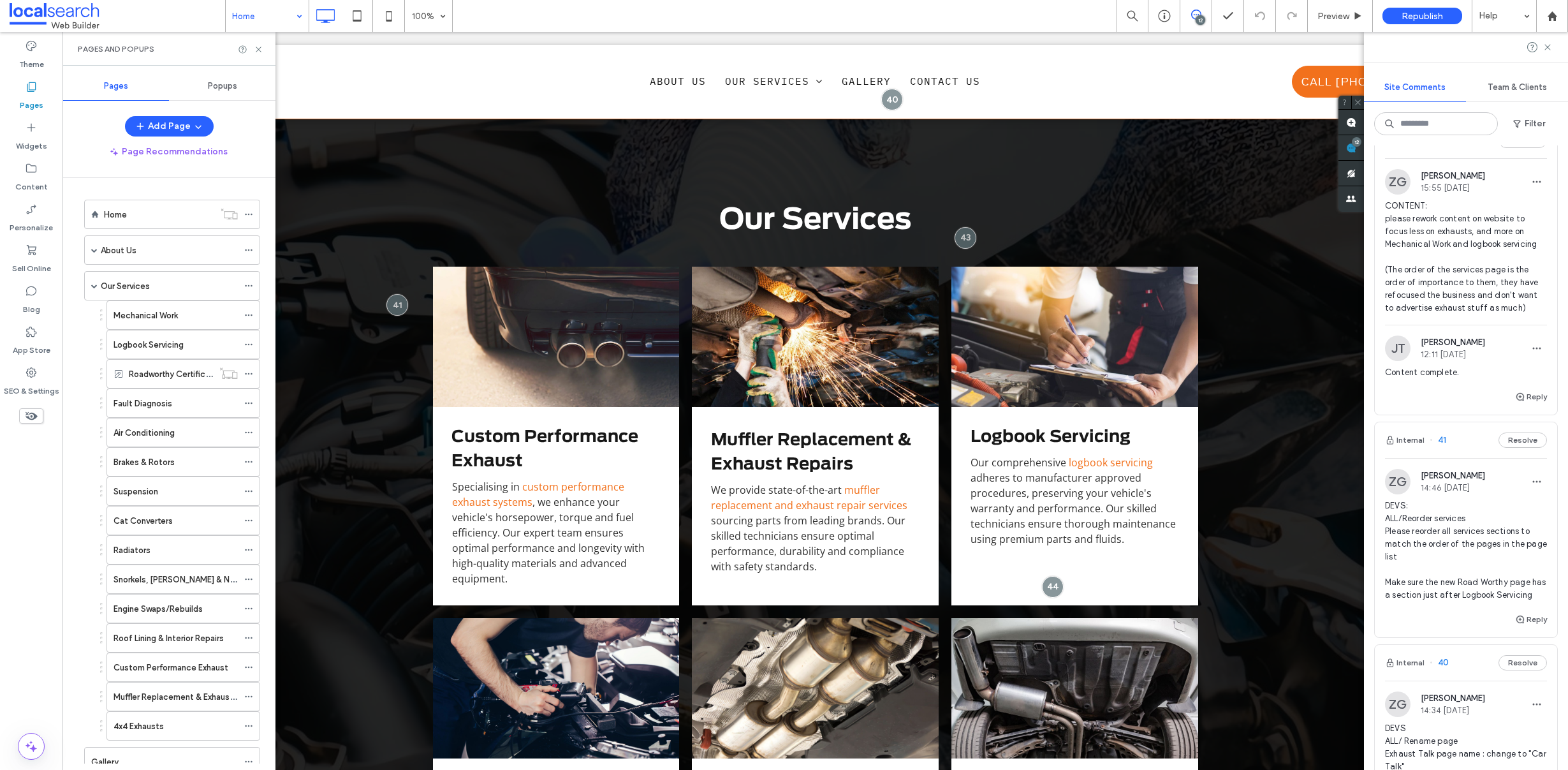
scroll to position [904, 0]
click at [1456, 273] on span "CONTENT: please rework content on website to focus less on exhausts, and more o…" at bounding box center [1465, 259] width 162 height 115
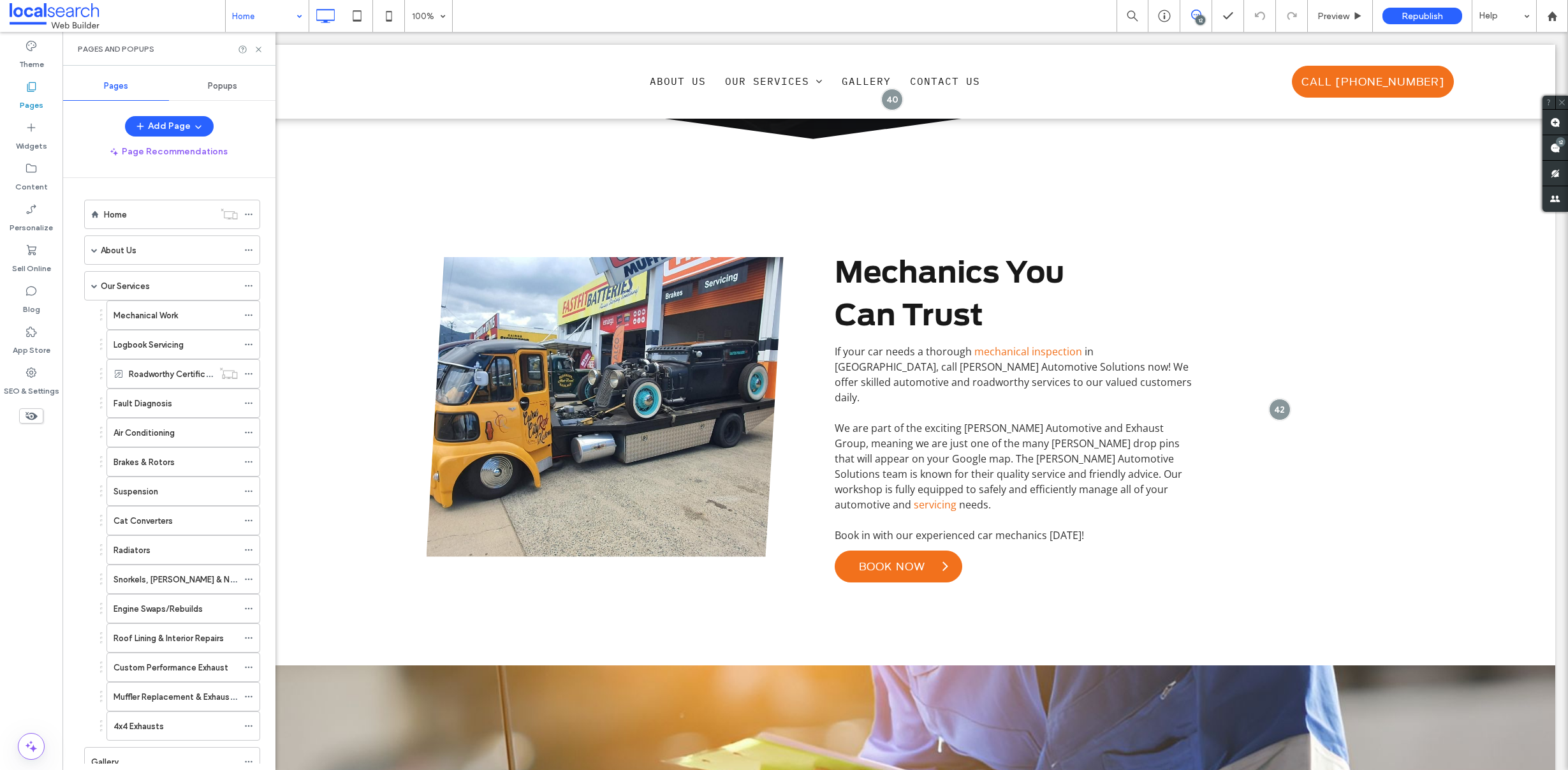
scroll to position [0, 0]
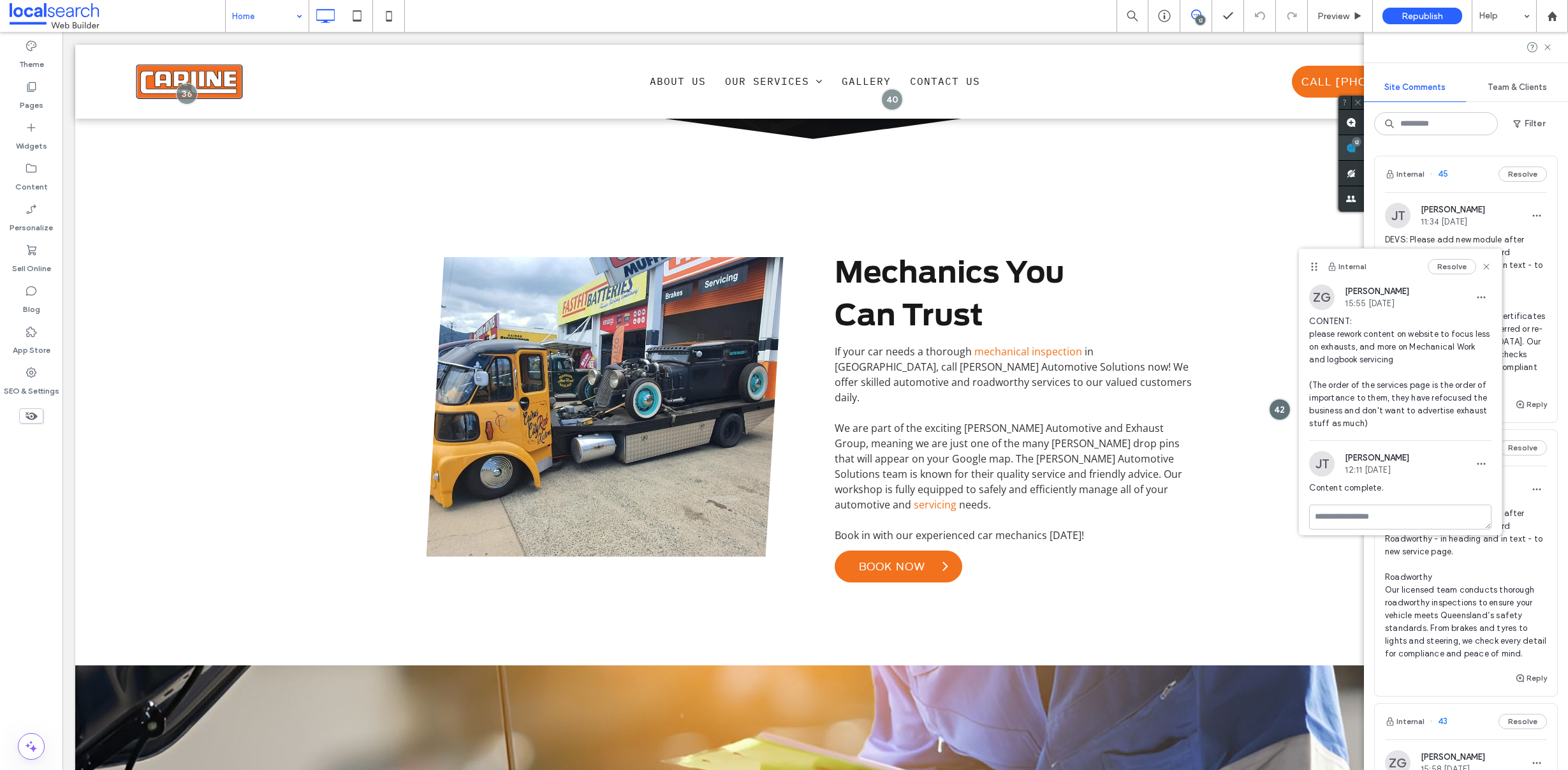
click at [1363, 147] on span at bounding box center [1351, 148] width 26 height 25
click at [1484, 264] on use at bounding box center [1487, 267] width 6 height 6
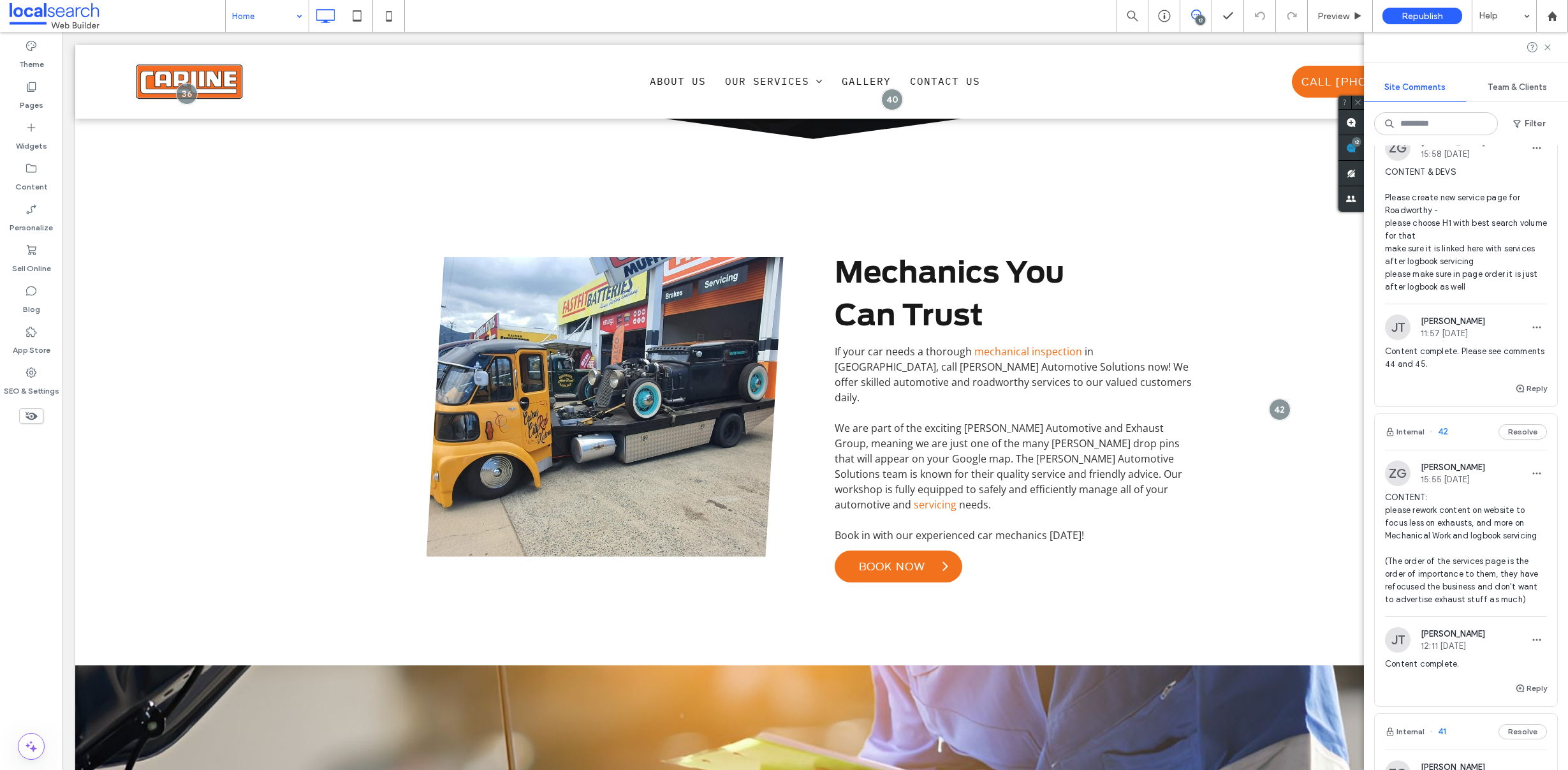
scroll to position [639, 0]
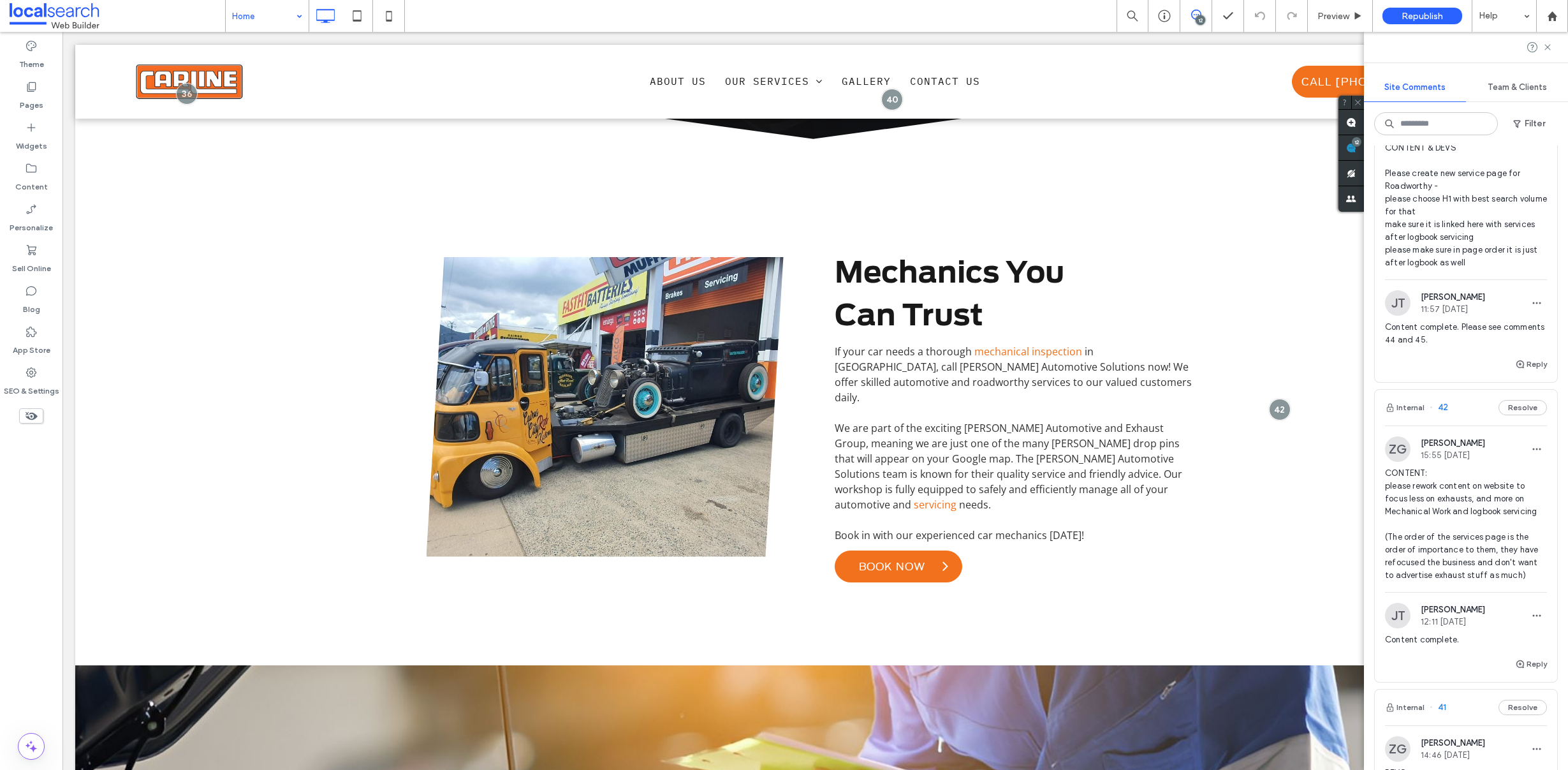
click at [1431, 264] on span "CONTENT & DEVS Please create new service page for Roadworthy - please choose H1…" at bounding box center [1465, 205] width 162 height 128
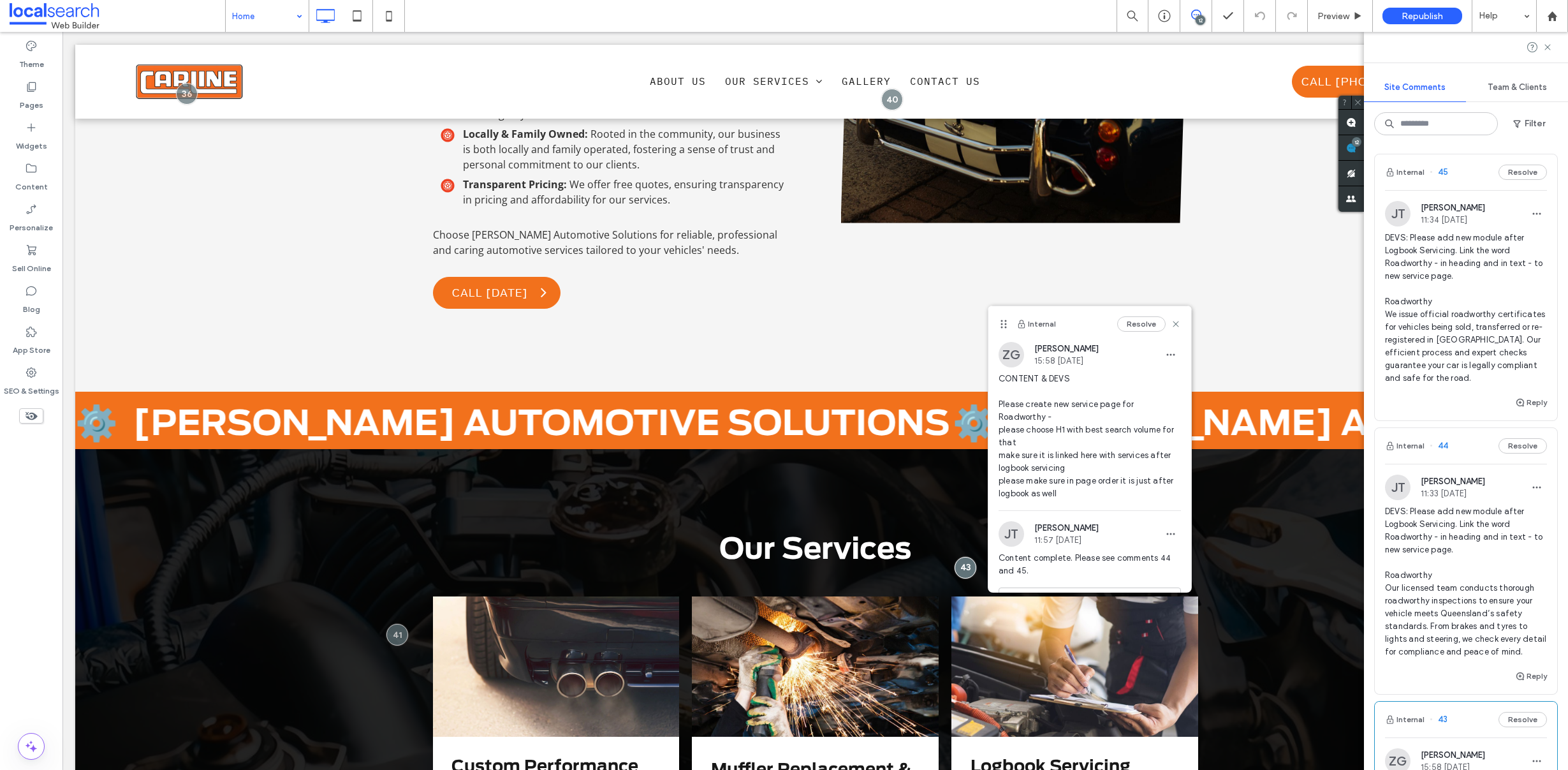
scroll to position [0, 0]
click at [21, 105] on label "Pages" at bounding box center [32, 102] width 24 height 18
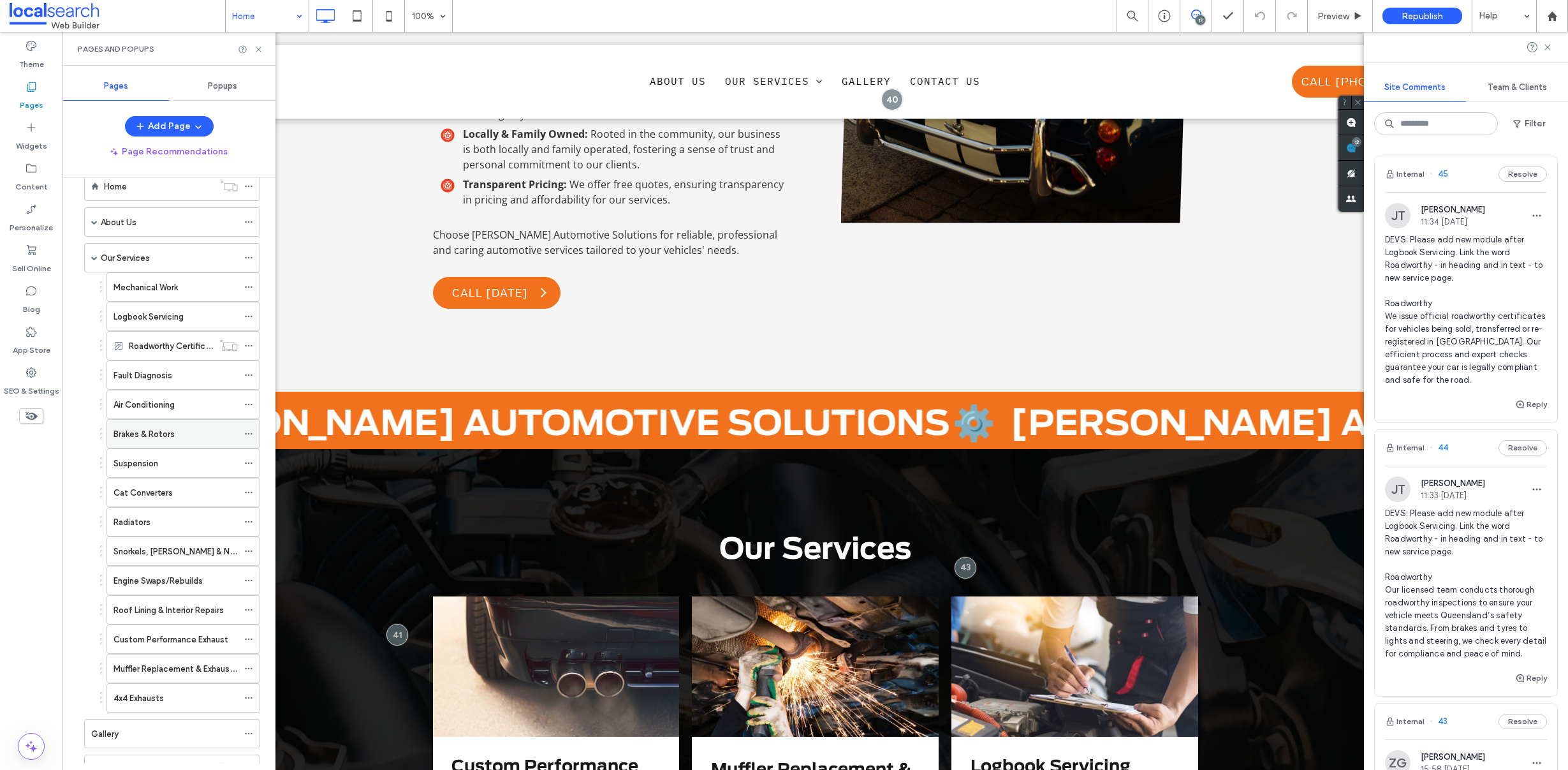
scroll to position [13, 0]
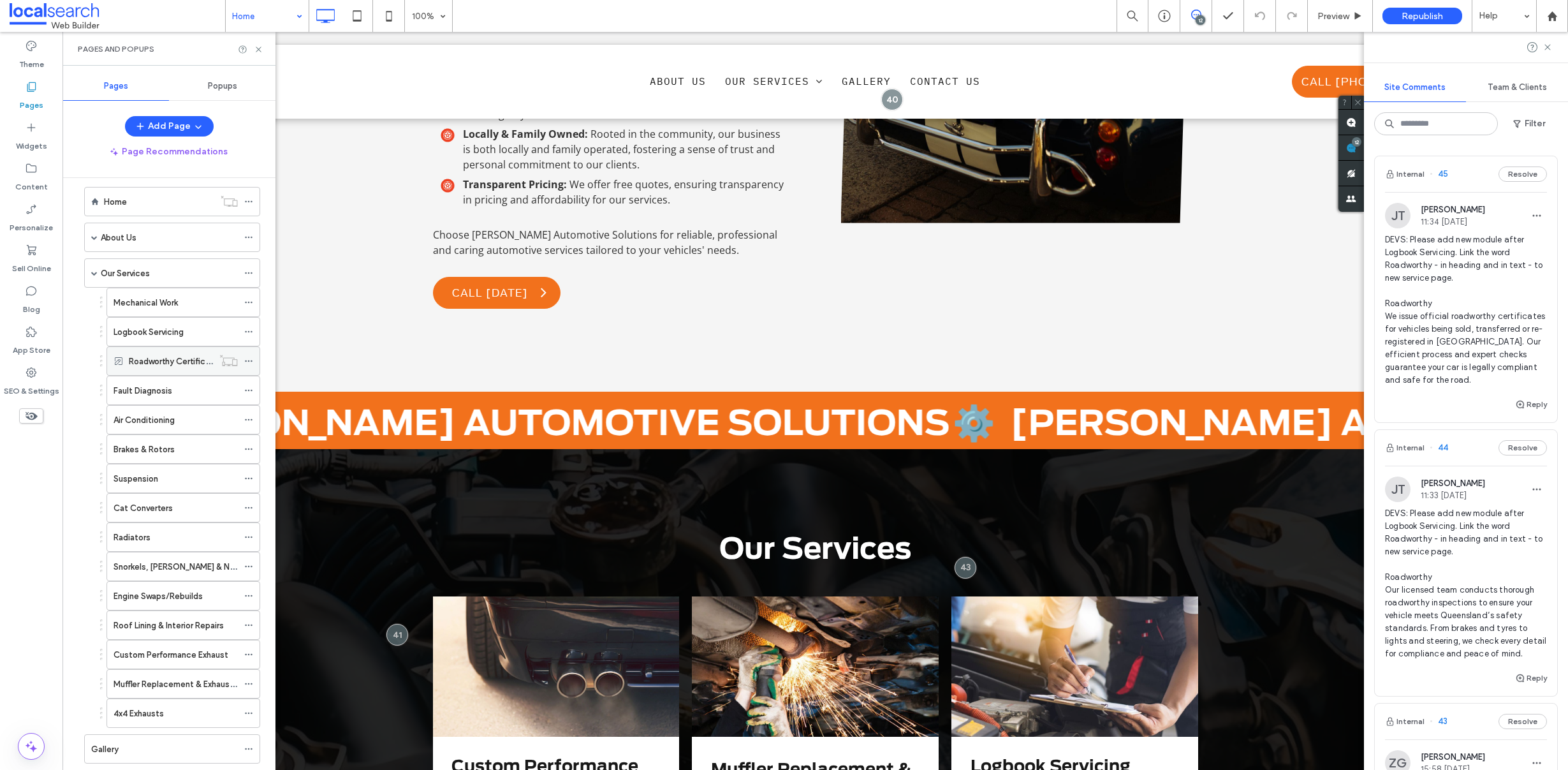
click at [148, 357] on label "Roadworthy Certificate" at bounding box center [174, 361] width 90 height 22
click at [261, 50] on icon at bounding box center [259, 49] width 10 height 10
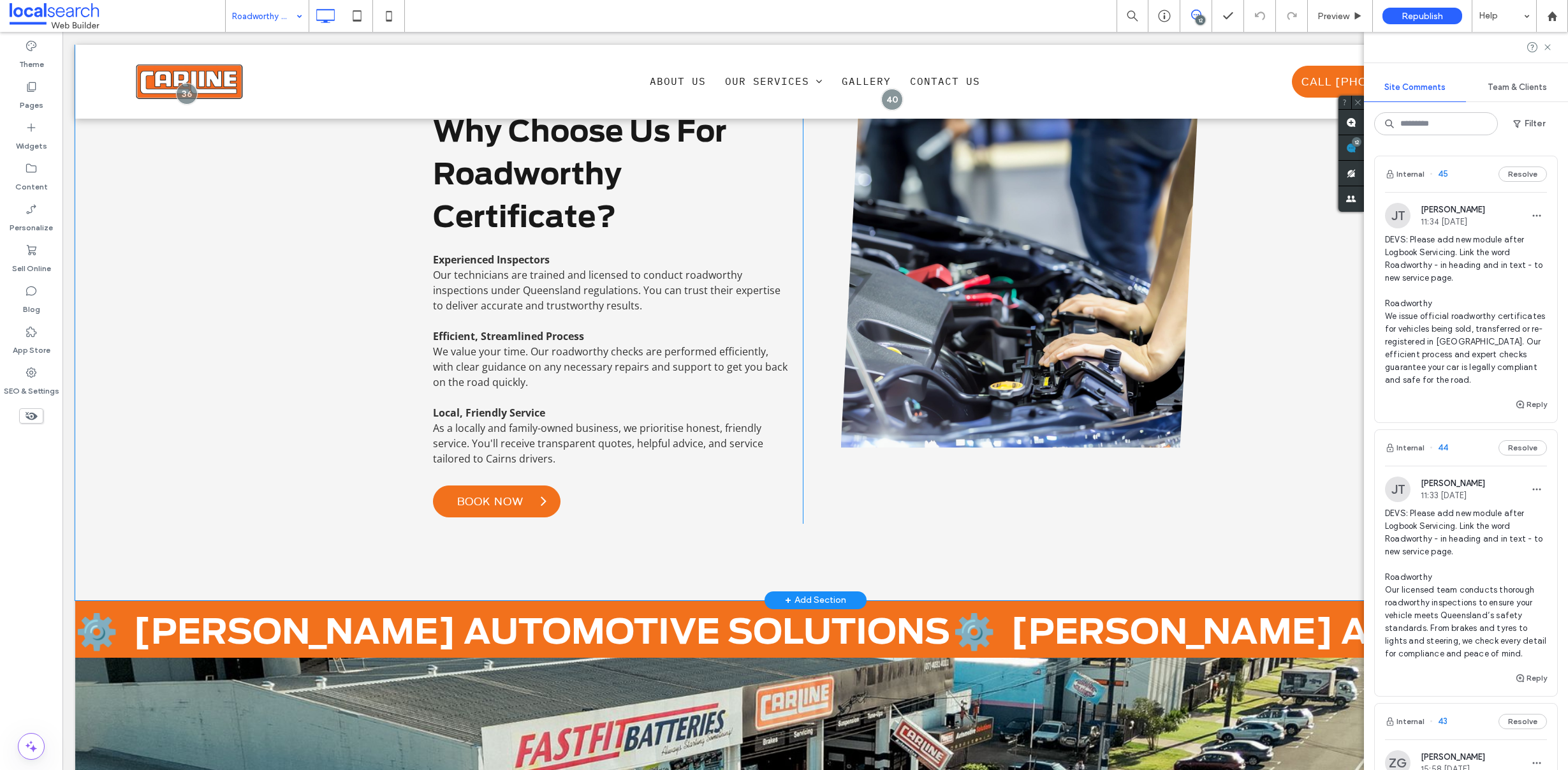
scroll to position [1026, 0]
